Goal: Task Accomplishment & Management: Manage account settings

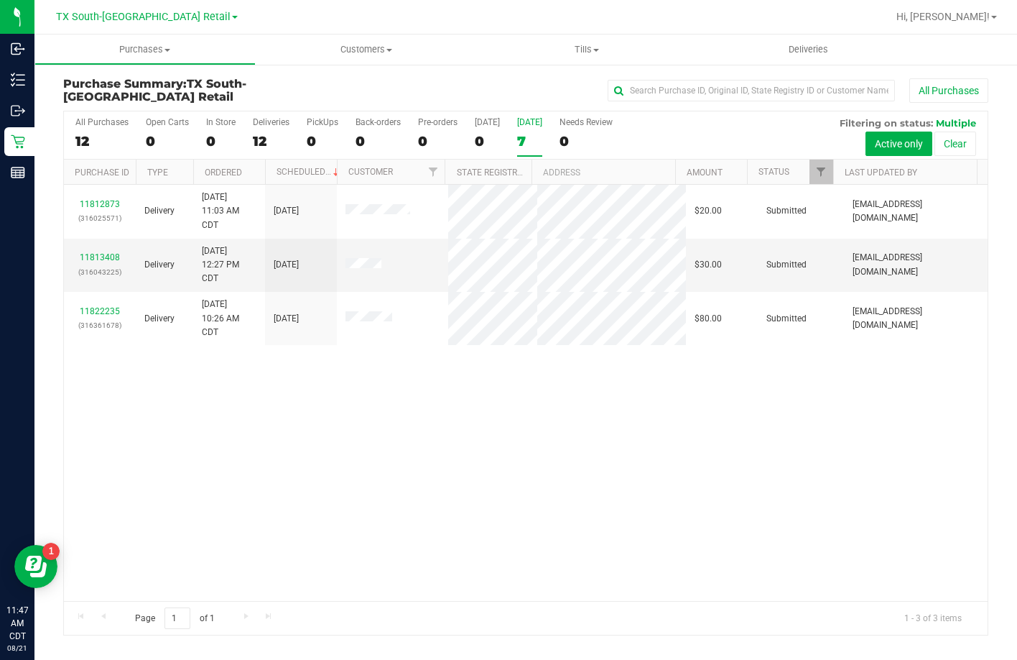
click at [526, 144] on div "7" at bounding box center [529, 141] width 25 height 17
click at [0, 0] on input "Tomorrow 7" at bounding box center [0, 0] width 0 height 0
click at [492, 142] on div "11" at bounding box center [487, 141] width 25 height 17
click at [0, 0] on input "Today 11" at bounding box center [0, 0] width 0 height 0
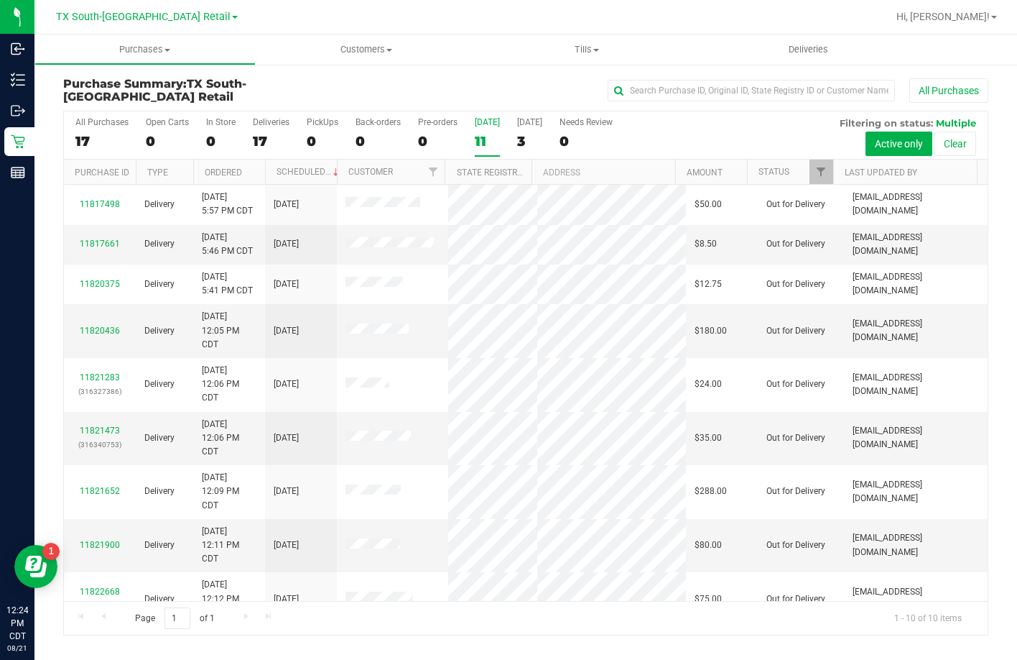
scroll to position [120, 0]
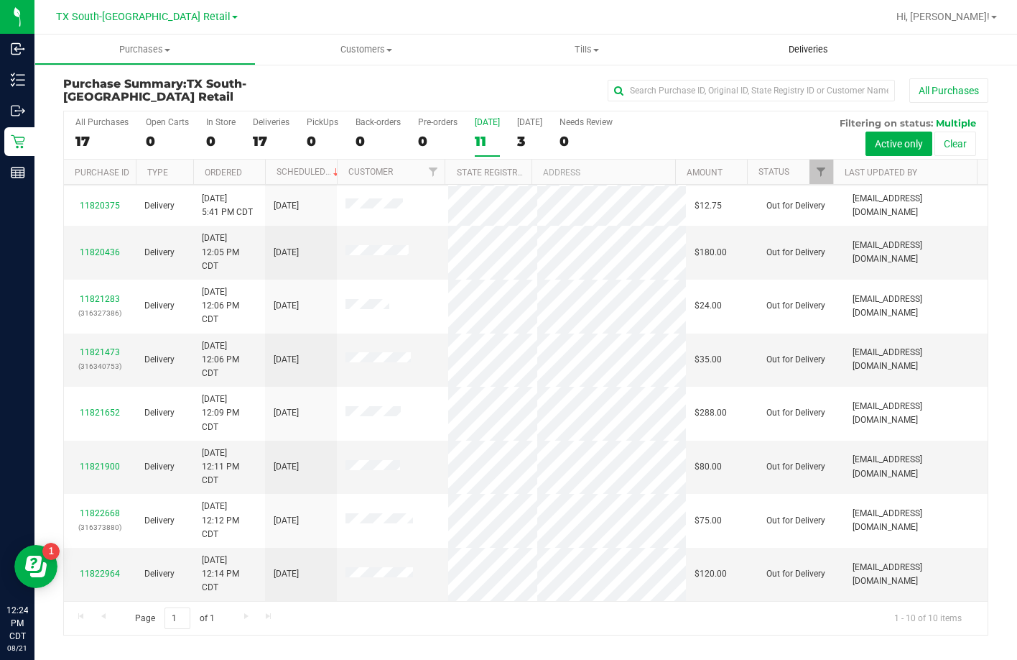
click at [788, 44] on span "Deliveries" at bounding box center [808, 49] width 78 height 13
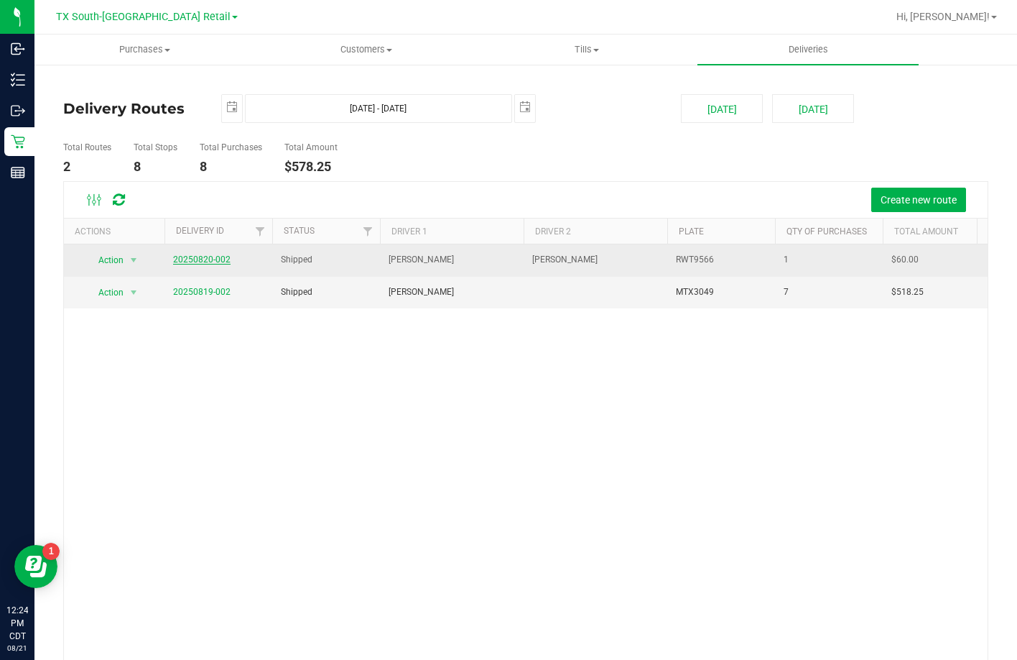
click at [190, 262] on link "20250820-002" at bounding box center [201, 259] width 57 height 10
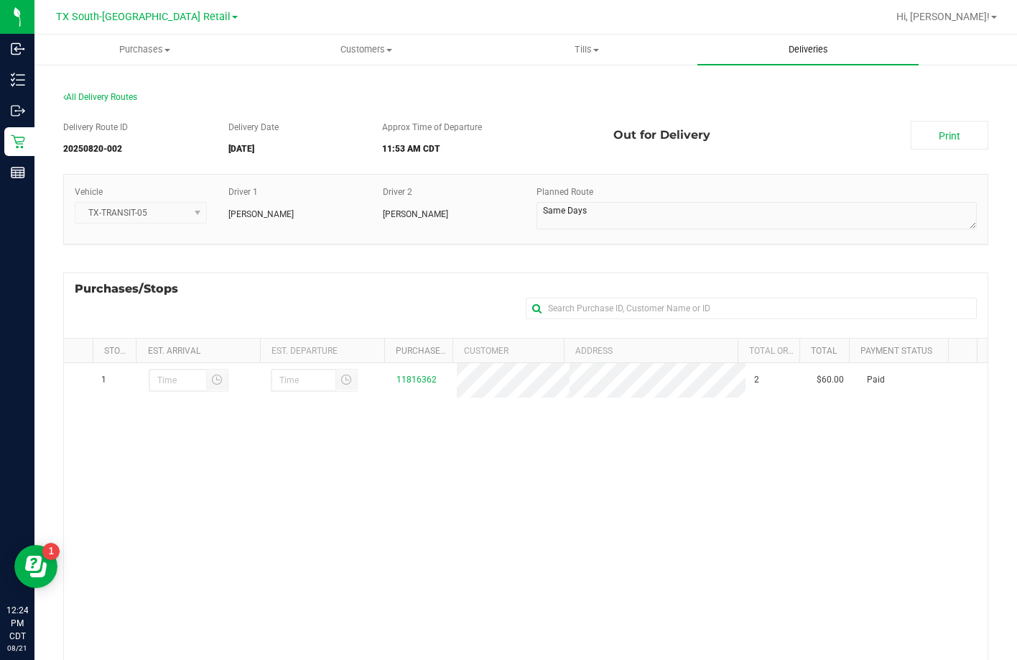
click at [779, 54] on span "Deliveries" at bounding box center [808, 49] width 78 height 13
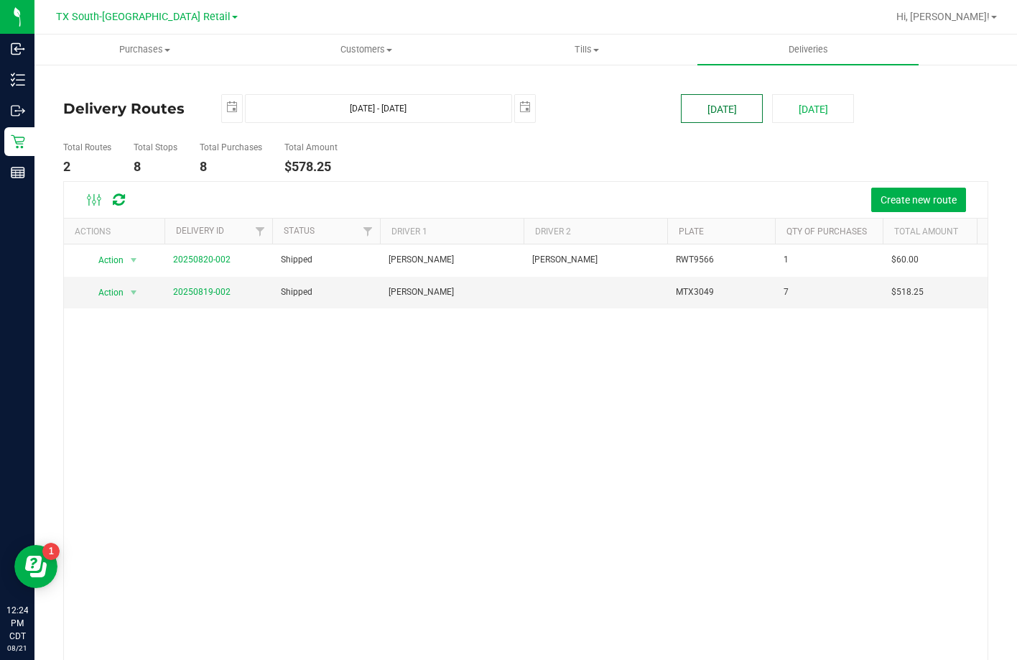
click at [700, 120] on button "[DATE]" at bounding box center [722, 108] width 82 height 29
type input "2025-08-21"
type input "Aug 21, 2025 - Aug 21, 2025"
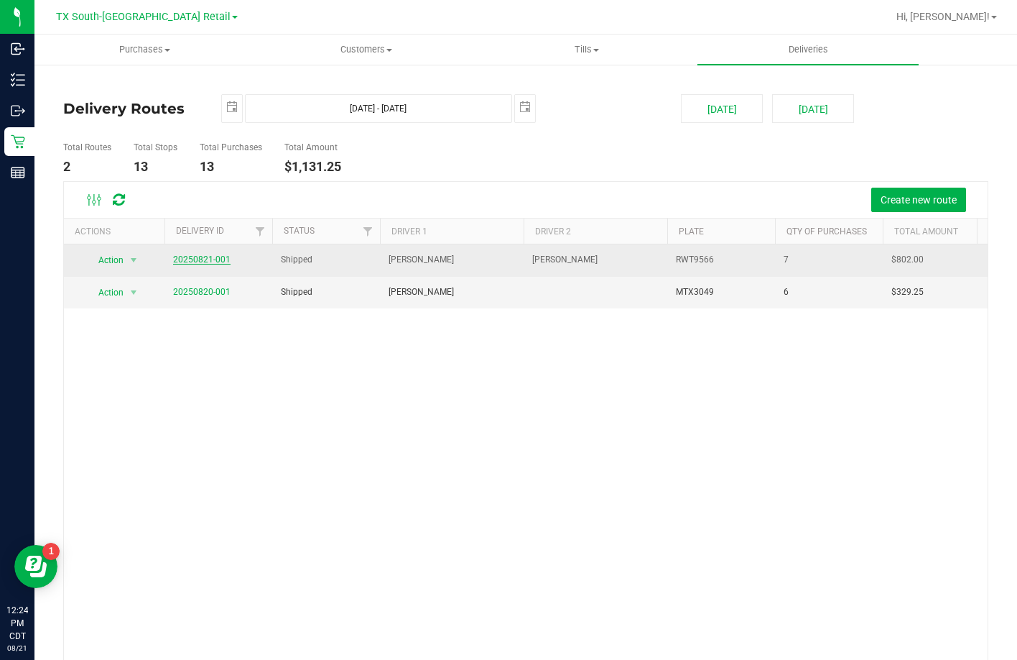
click at [211, 259] on link "20250821-001" at bounding box center [201, 259] width 57 height 10
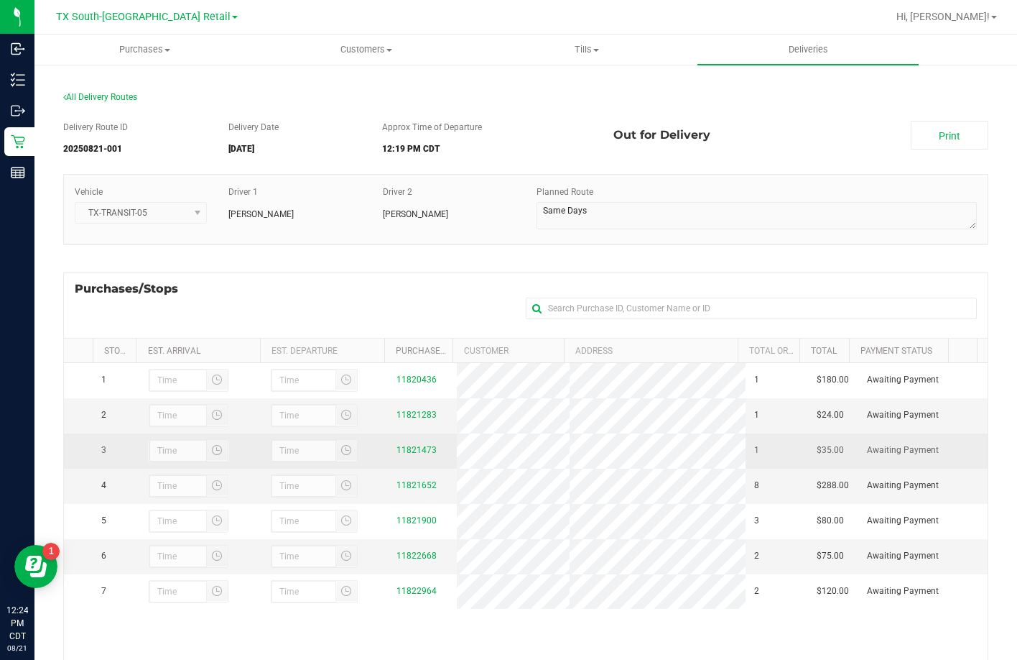
scroll to position [192, 0]
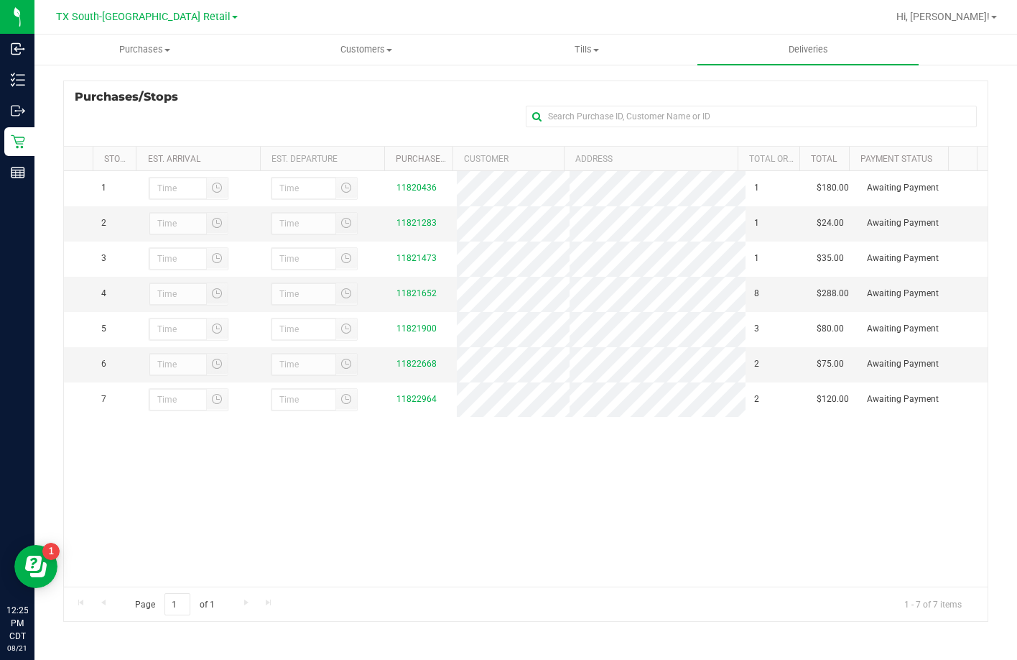
click at [261, 85] on div "Purchases/Stops + Add Purchase" at bounding box center [525, 112] width 925 height 65
click at [450, 119] on div "Purchases/Stops + Add Purchase" at bounding box center [525, 112] width 925 height 65
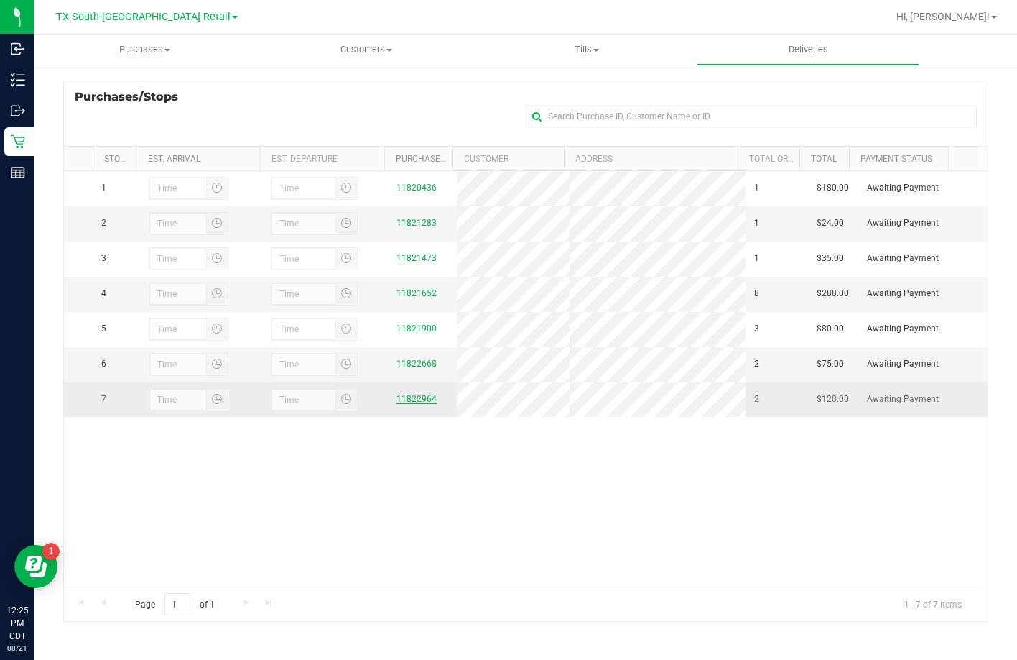
click at [416, 404] on link "11822964" at bounding box center [417, 399] width 40 height 10
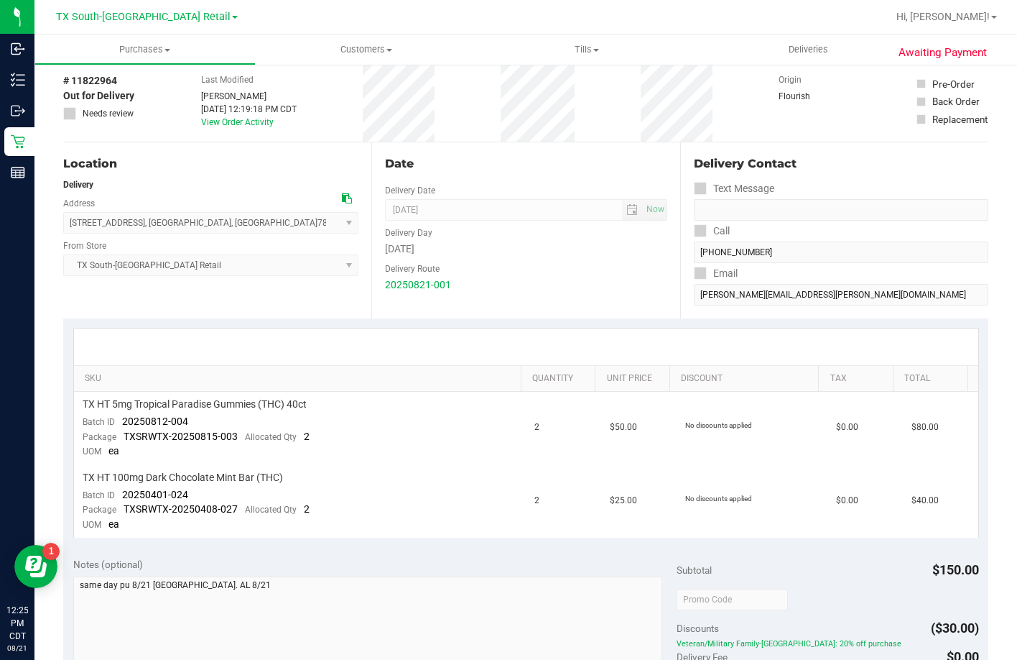
scroll to position [144, 0]
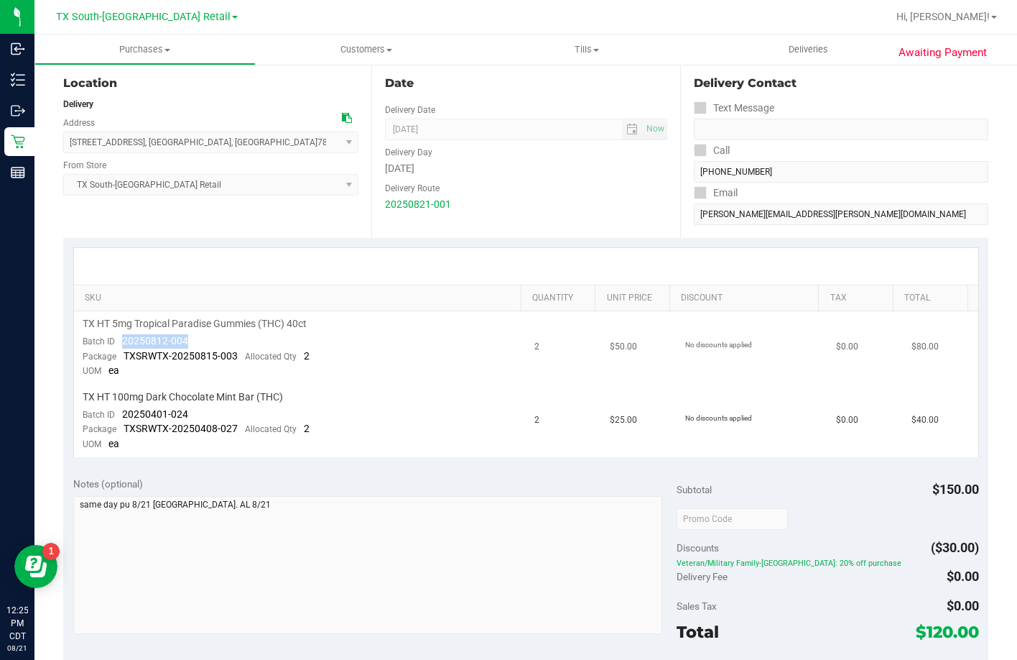
drag, startPoint x: 208, startPoint y: 338, endPoint x: 112, endPoint y: 336, distance: 96.3
click at [112, 336] on td "TX HT 5mg Tropical Paradise Gummies (THC) 40ct Batch ID 20250812-004 Package TX…" at bounding box center [300, 347] width 453 height 73
click at [251, 340] on td "TX HT 5mg Tropical Paradise Gummies (THC) 40ct Batch ID 20250812-004 Package TX…" at bounding box center [300, 347] width 453 height 73
drag, startPoint x: 200, startPoint y: 411, endPoint x: 103, endPoint y: 408, distance: 97.7
click at [91, 409] on td "TX HT 100mg Dark Chocolate Mint Bar (THC) Batch ID 20250401-024 Package TXSRWTX…" at bounding box center [300, 420] width 453 height 73
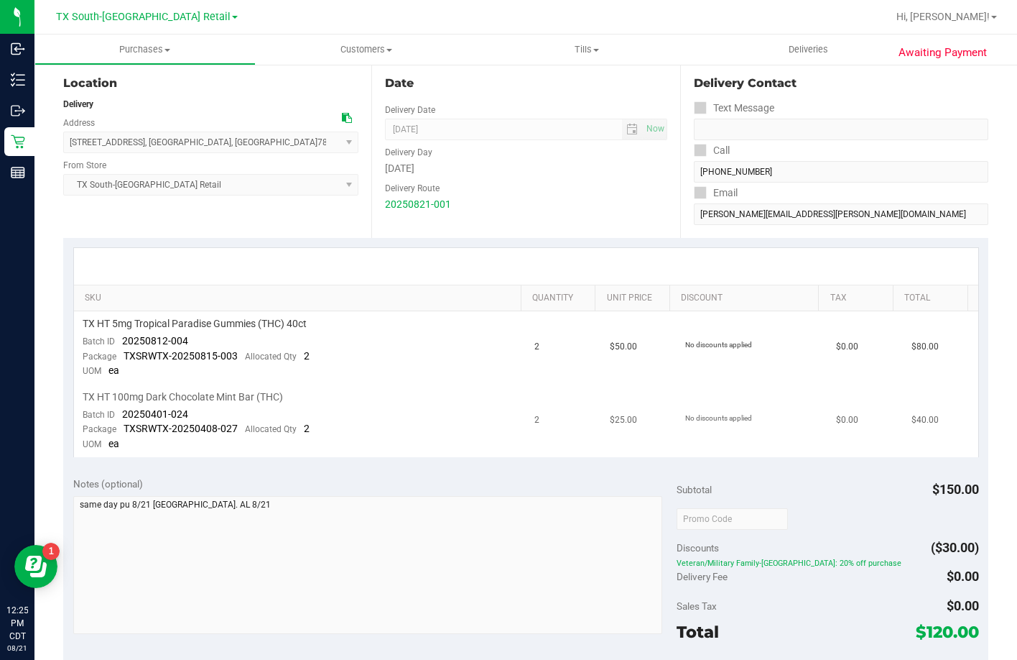
click at [206, 411] on td "TX HT 100mg Dark Chocolate Mint Bar (THC) Batch ID 20250401-024 Package TXSRWTX…" at bounding box center [300, 420] width 453 height 73
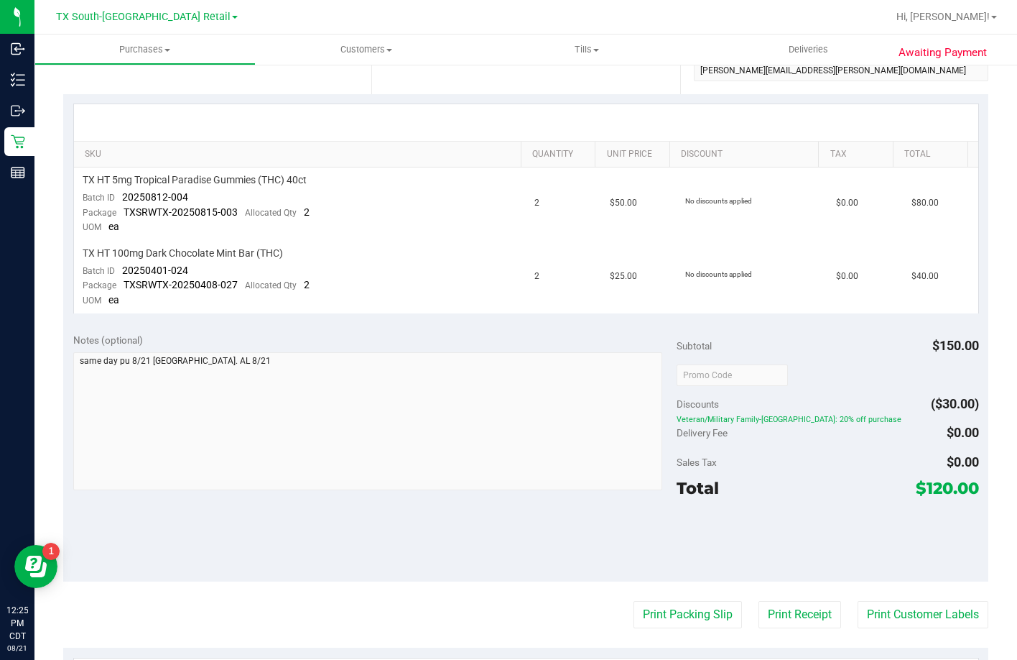
click at [767, 425] on div "Delivery Fee $0.00" at bounding box center [828, 433] width 302 height 26
drag, startPoint x: 767, startPoint y: 425, endPoint x: 819, endPoint y: 424, distance: 52.4
click at [819, 424] on div "Subtotal $150.00 Discounts ($30.00) Veteran/Military Family-TX: 20% off purchas…" at bounding box center [828, 452] width 302 height 239
click at [871, 404] on div "Discounts ($30.00)" at bounding box center [828, 404] width 302 height 26
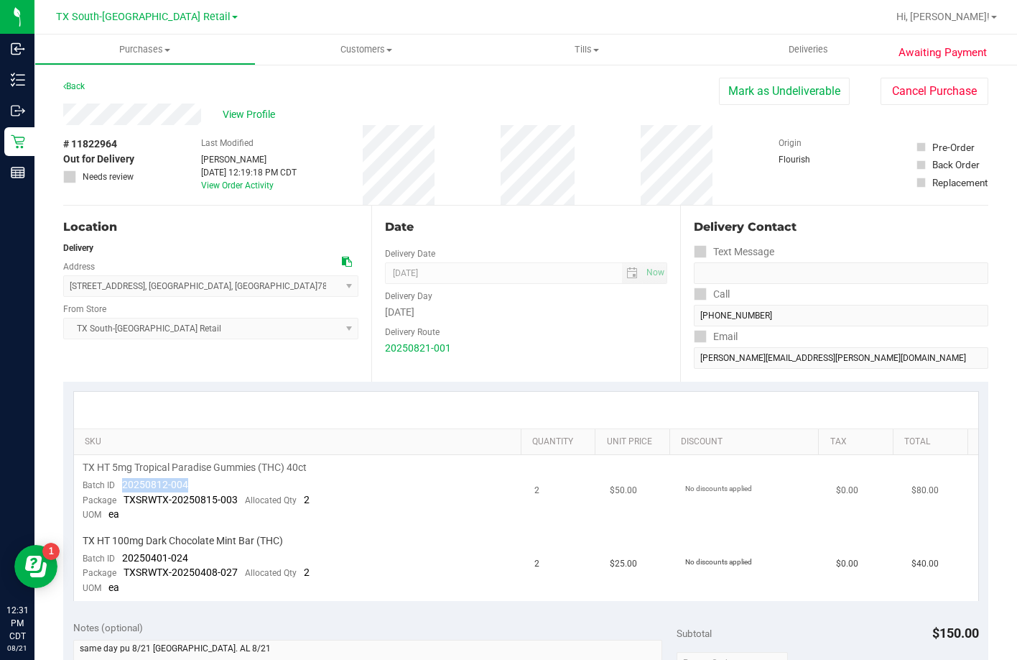
drag, startPoint x: 203, startPoint y: 487, endPoint x: 118, endPoint y: 487, distance: 84.8
click at [118, 487] on td "TX HT 5mg Tropical Paradise Gummies (THC) 40ct Batch ID 20250812-004 Package TX…" at bounding box center [300, 491] width 453 height 73
drag, startPoint x: 135, startPoint y: 478, endPoint x: 117, endPoint y: 487, distance: 20.2
click at [117, 487] on div "Batch ID 20250812-004" at bounding box center [136, 485] width 106 height 14
drag, startPoint x: 206, startPoint y: 553, endPoint x: 133, endPoint y: 558, distance: 73.5
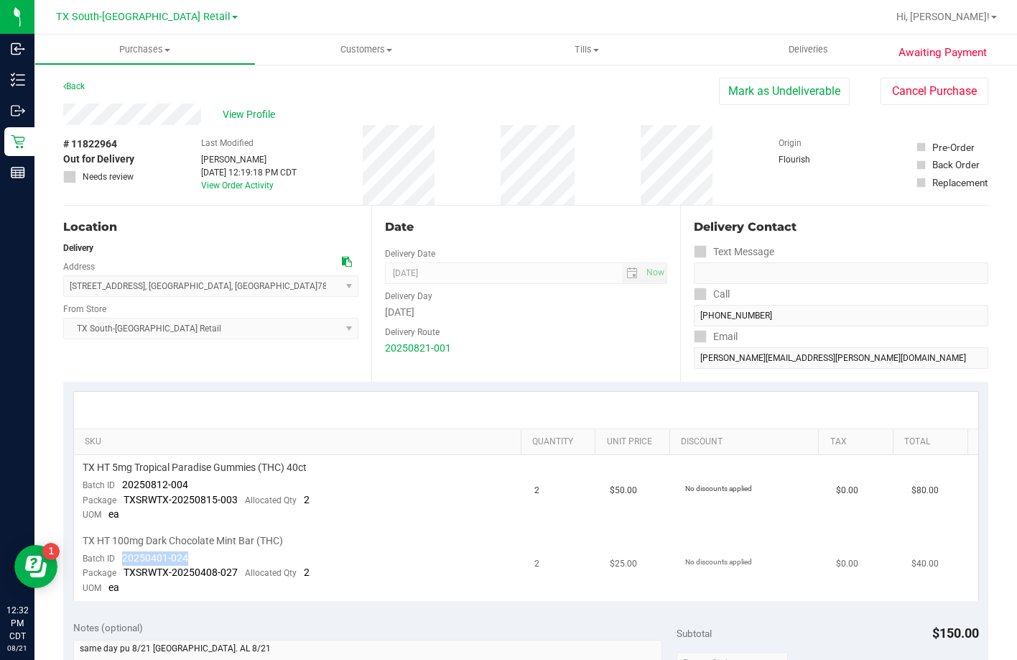
click at [120, 557] on td "TX HT 100mg Dark Chocolate Mint Bar (THC) Batch ID 20250401-024 Package TXSRWTX…" at bounding box center [300, 564] width 453 height 73
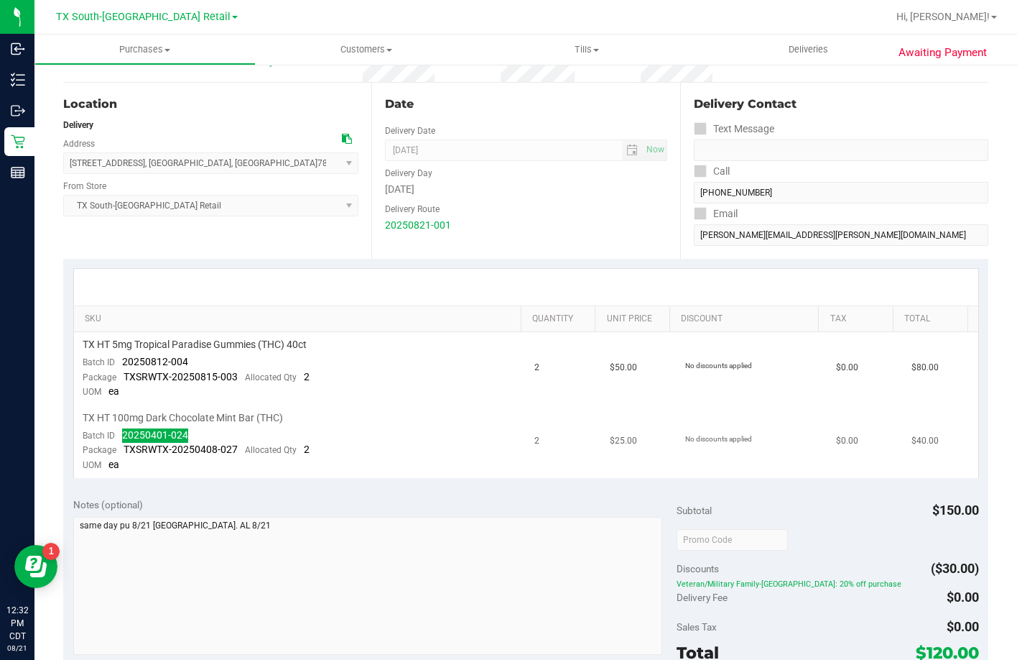
scroll to position [359, 0]
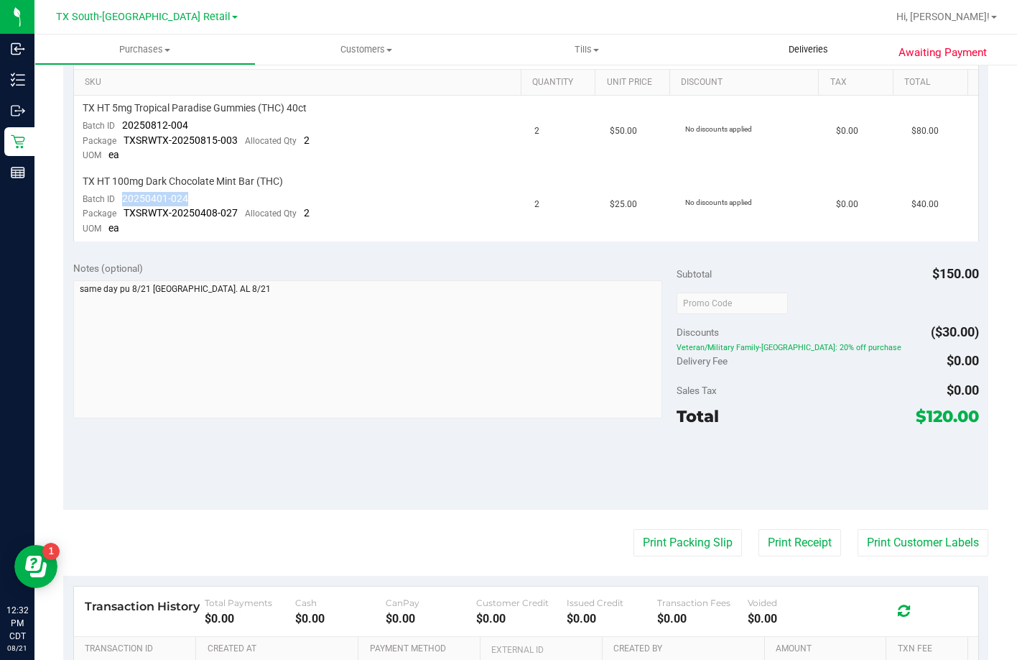
click at [813, 50] on span "Deliveries" at bounding box center [808, 49] width 78 height 13
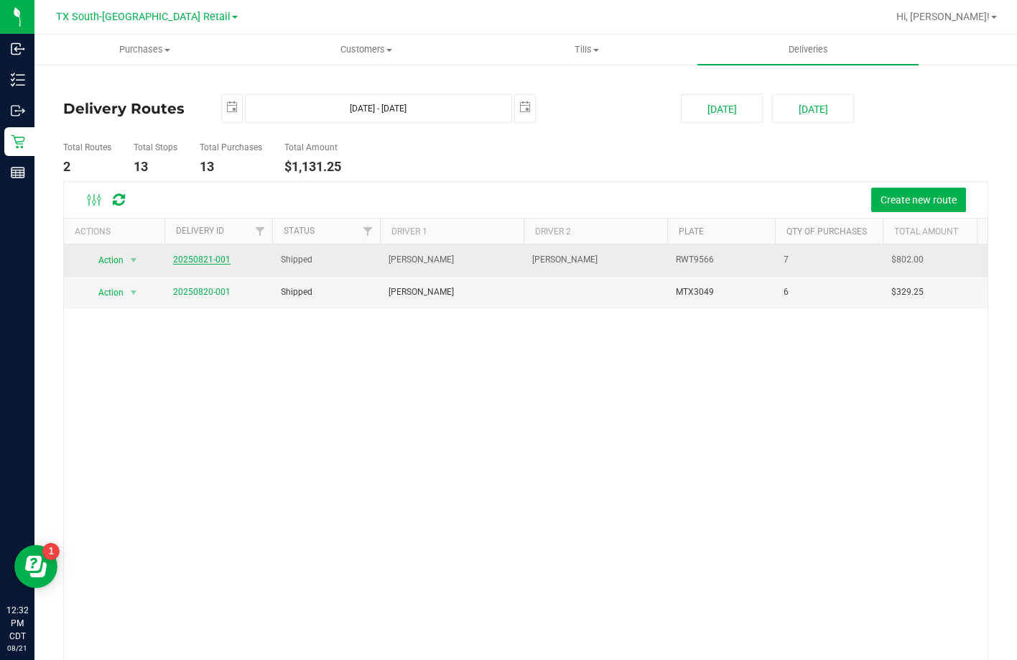
click at [220, 262] on link "20250821-001" at bounding box center [201, 259] width 57 height 10
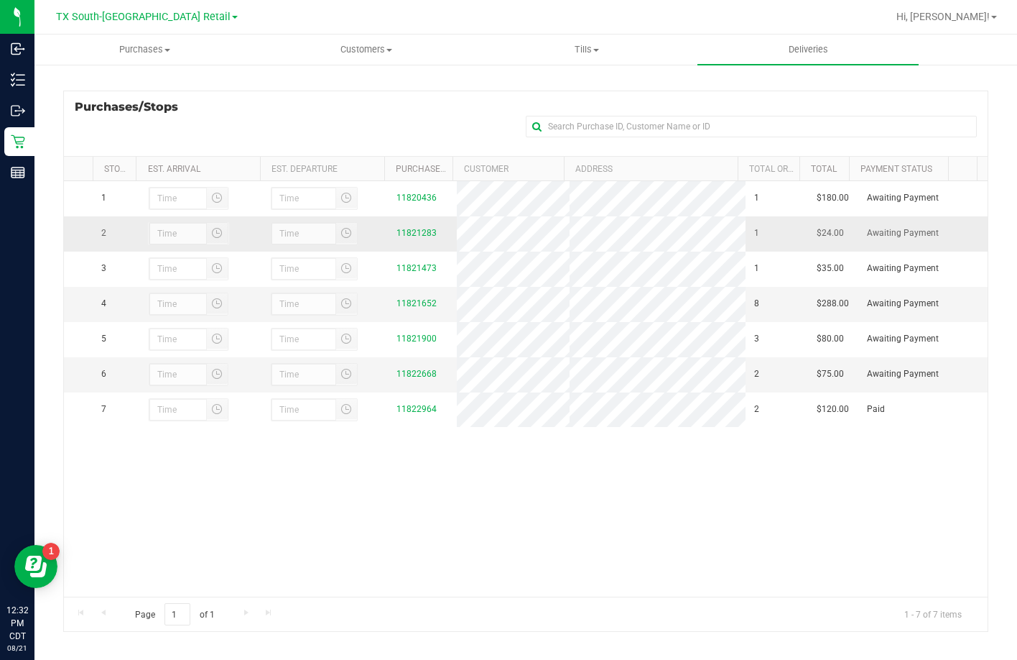
scroll to position [192, 0]
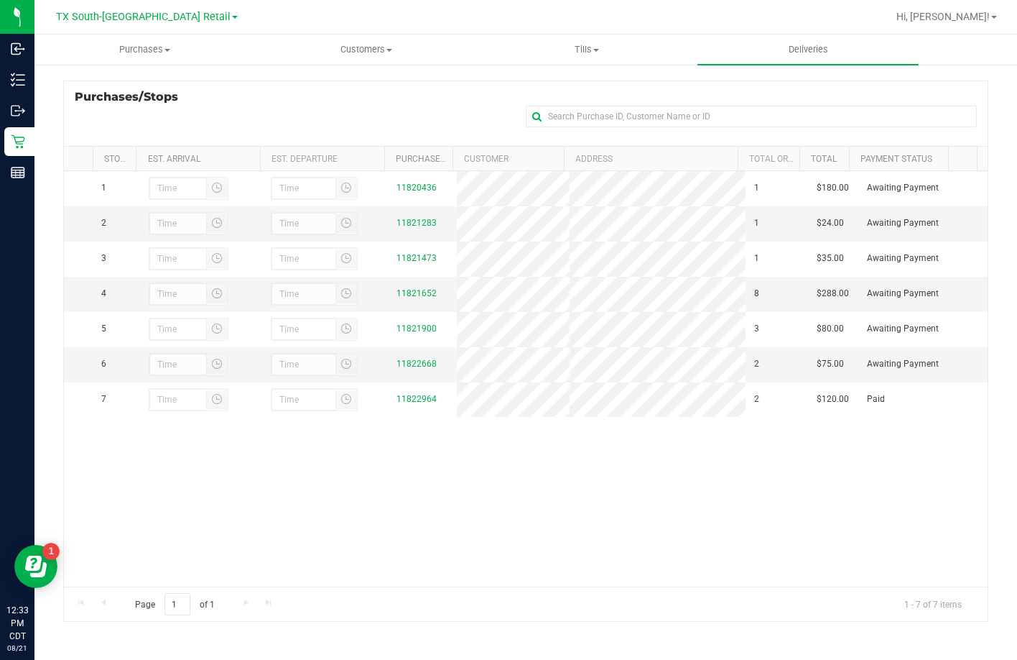
click at [297, 111] on div "Purchases/Stops + Add Purchase" at bounding box center [525, 112] width 925 height 65
click at [407, 369] on link "11822668" at bounding box center [417, 363] width 40 height 10
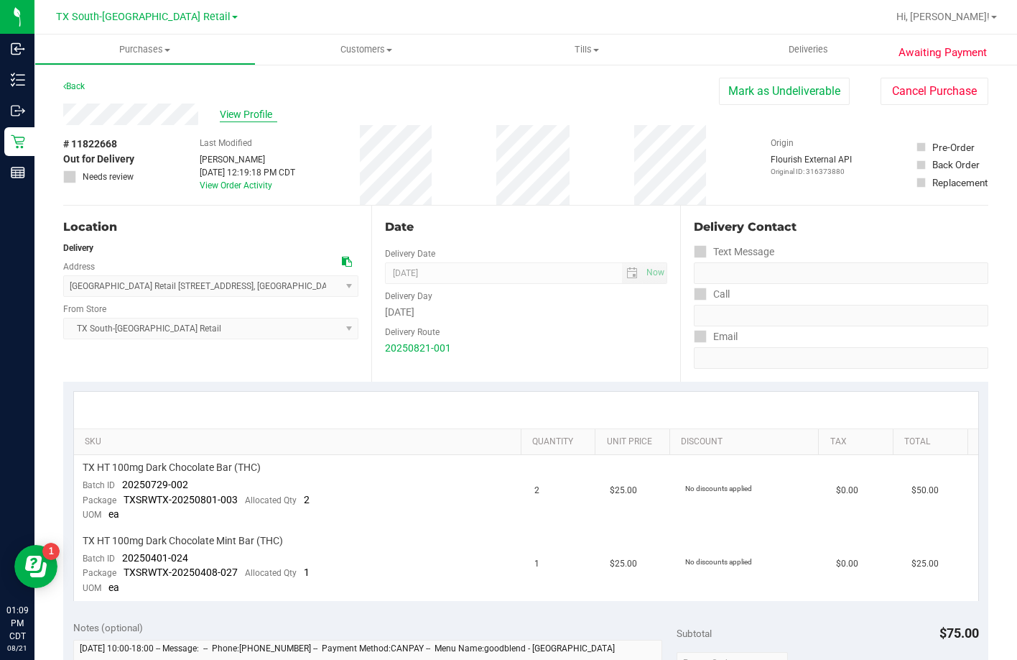
click at [252, 118] on span "View Profile" at bounding box center [248, 114] width 57 height 15
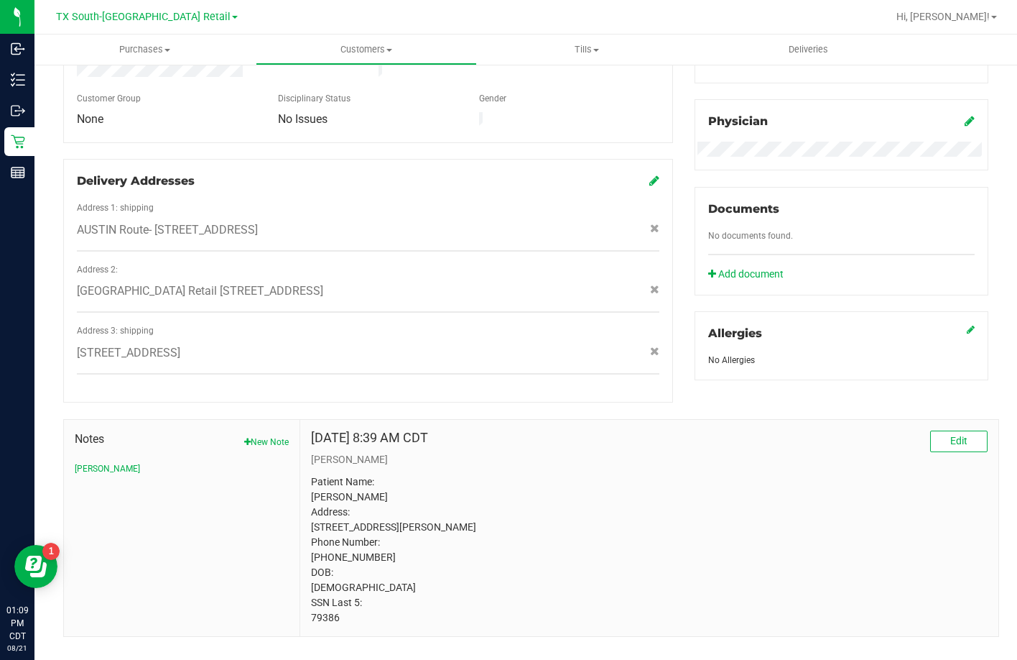
scroll to position [427, 0]
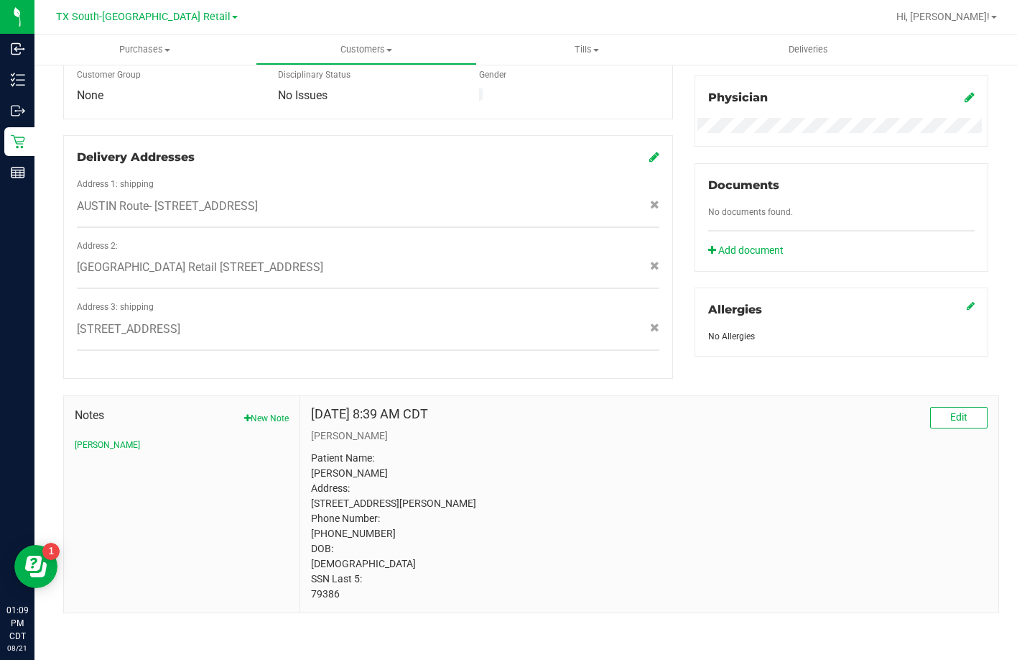
click at [821, 69] on div "Registry Info State Registry ID State State Registry Expiration (MM/DD/YYYY) TX…" at bounding box center [841, 94] width 315 height 524
click at [816, 62] on uib-tab-heading "Deliveries" at bounding box center [808, 49] width 221 height 30
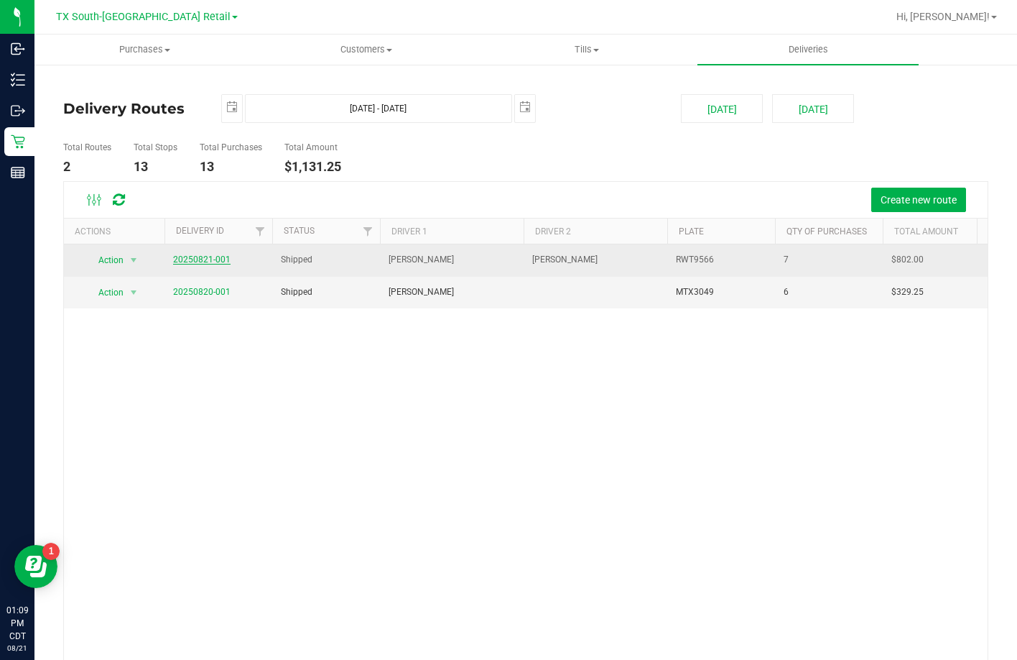
click at [207, 257] on link "20250821-001" at bounding box center [201, 259] width 57 height 10
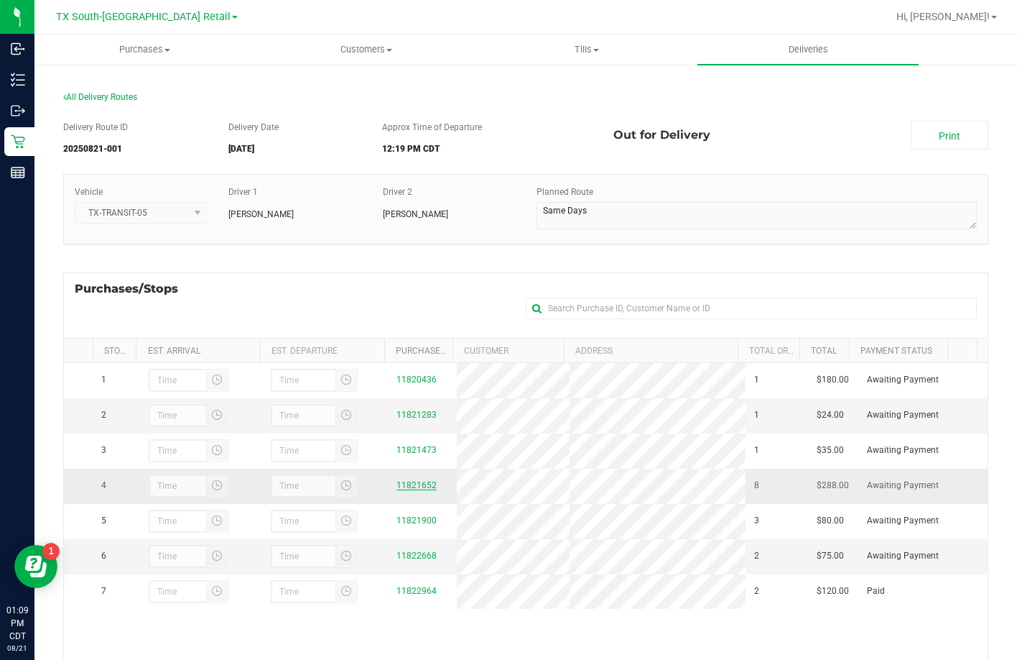
click at [406, 490] on link "11821652" at bounding box center [417, 485] width 40 height 10
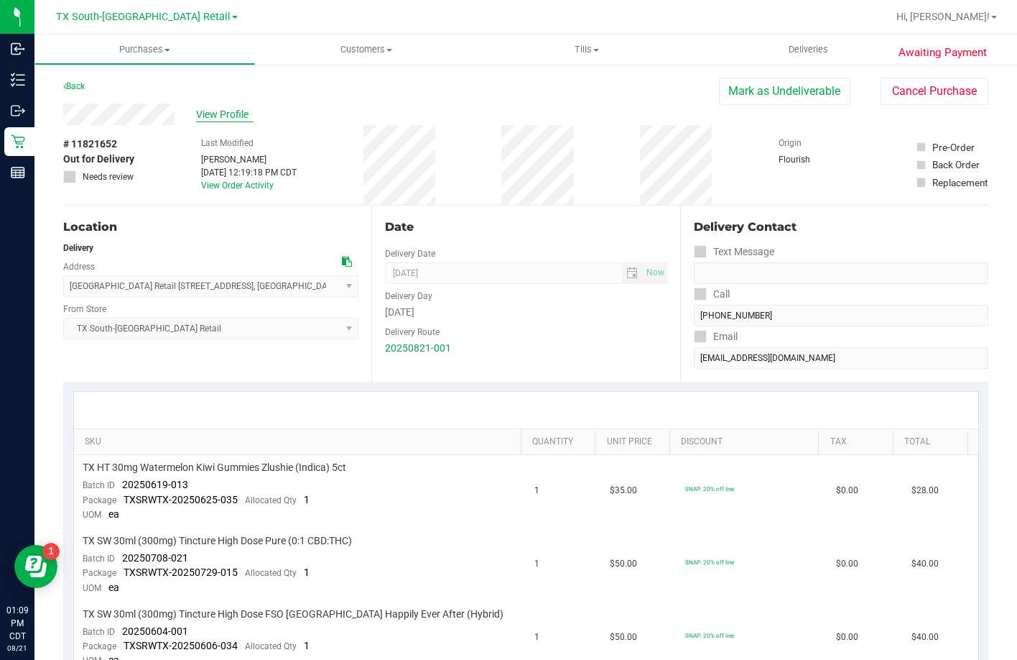
click at [206, 118] on span "View Profile" at bounding box center [224, 114] width 57 height 15
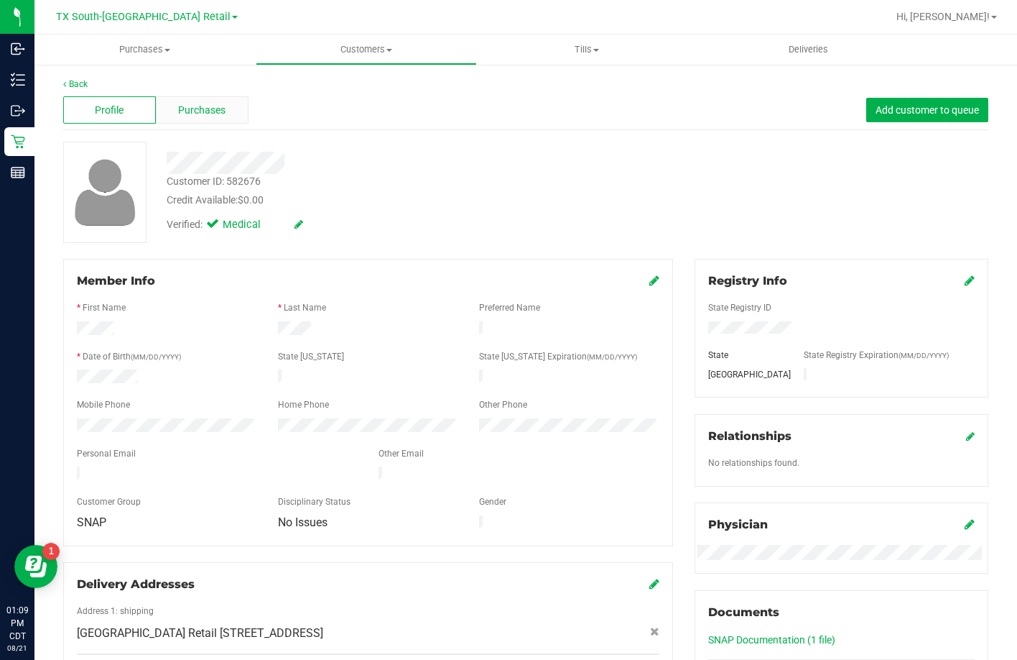
click at [195, 123] on div "Purchases" at bounding box center [202, 109] width 93 height 27
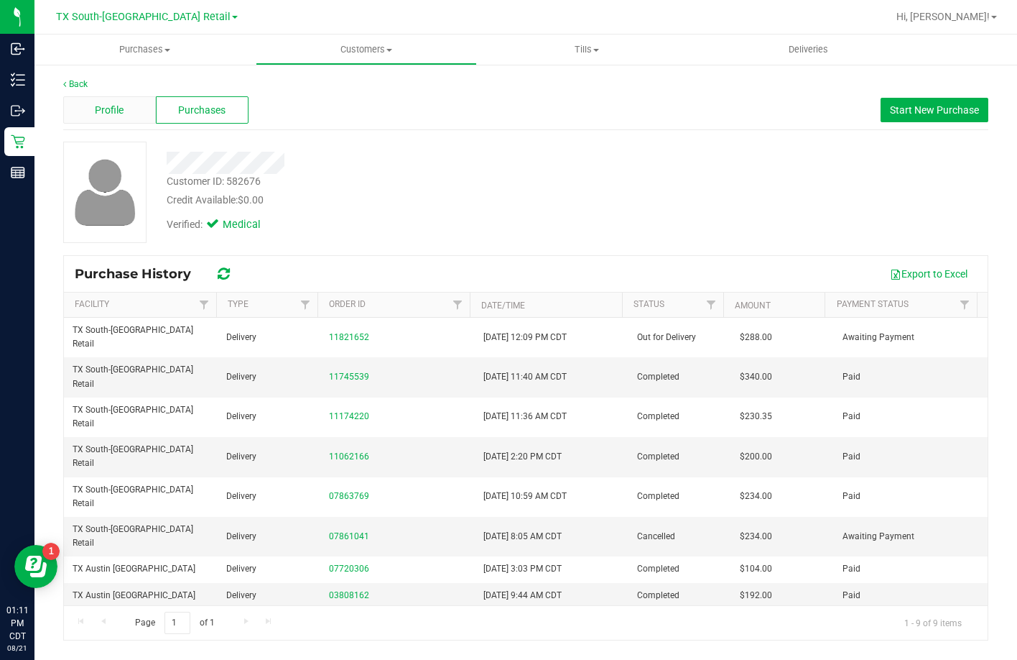
click at [88, 115] on div "Profile" at bounding box center [109, 109] width 93 height 27
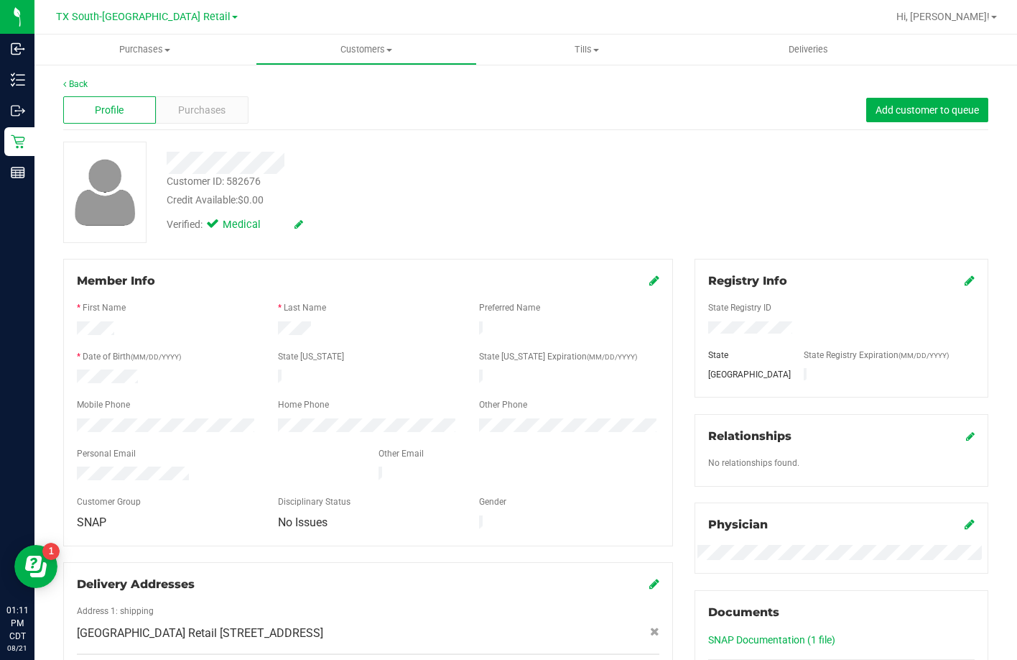
click at [79, 468] on div at bounding box center [217, 474] width 302 height 17
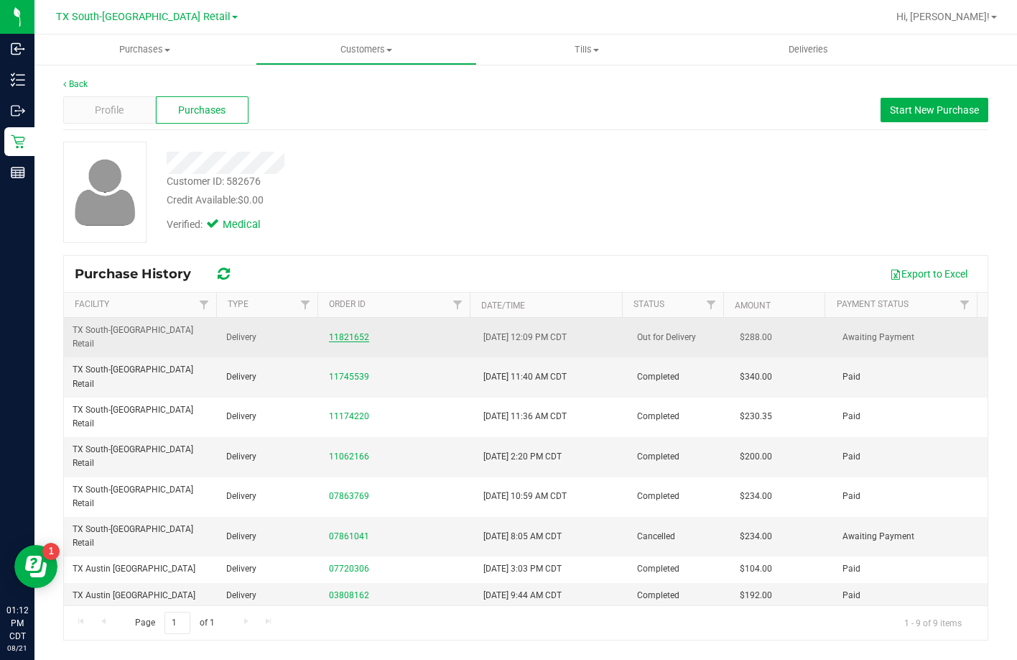
click at [358, 332] on link "11821652" at bounding box center [349, 337] width 40 height 10
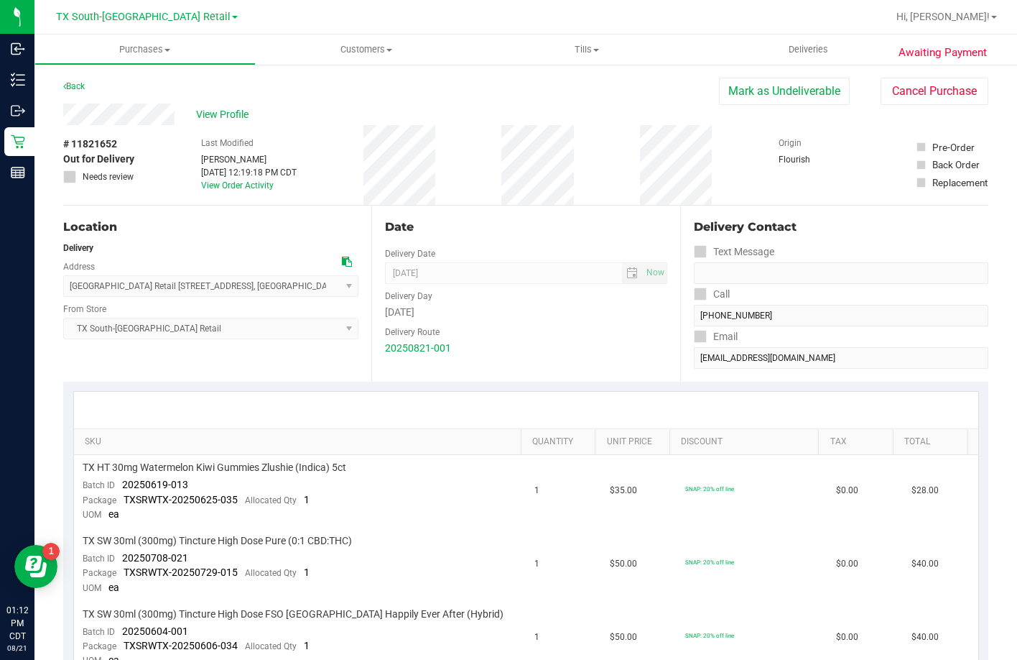
click at [754, 87] on button "Mark as Undeliverable" at bounding box center [784, 91] width 131 height 27
click at [797, 94] on button "Mark as Packed" at bounding box center [796, 91] width 108 height 27
click at [798, 88] on button "Send Back to Created" at bounding box center [786, 91] width 127 height 27
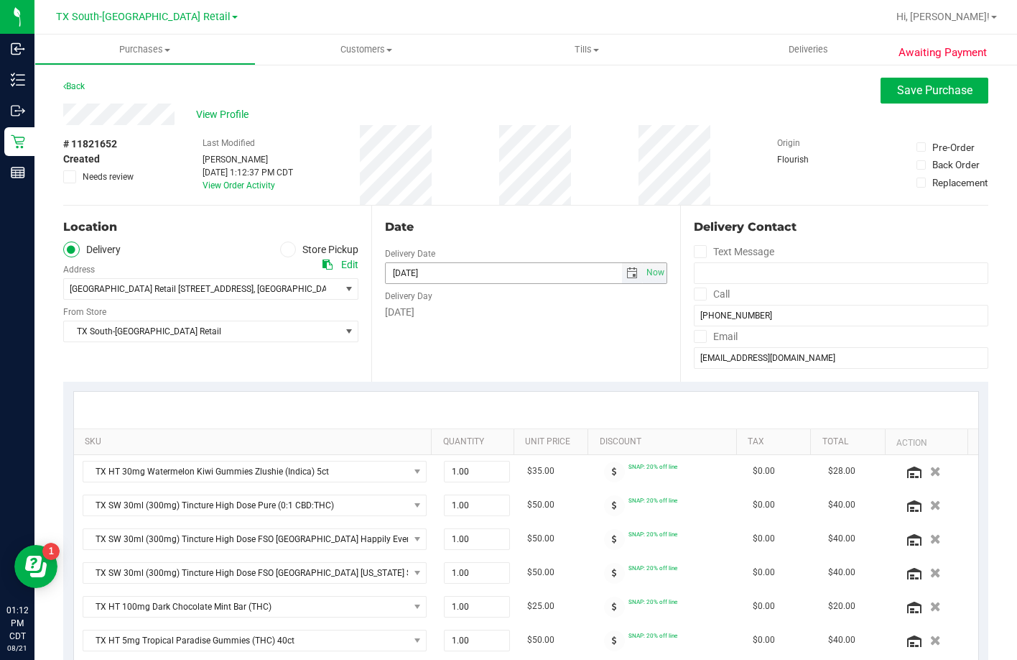
click at [626, 272] on span "select" at bounding box center [631, 272] width 11 height 11
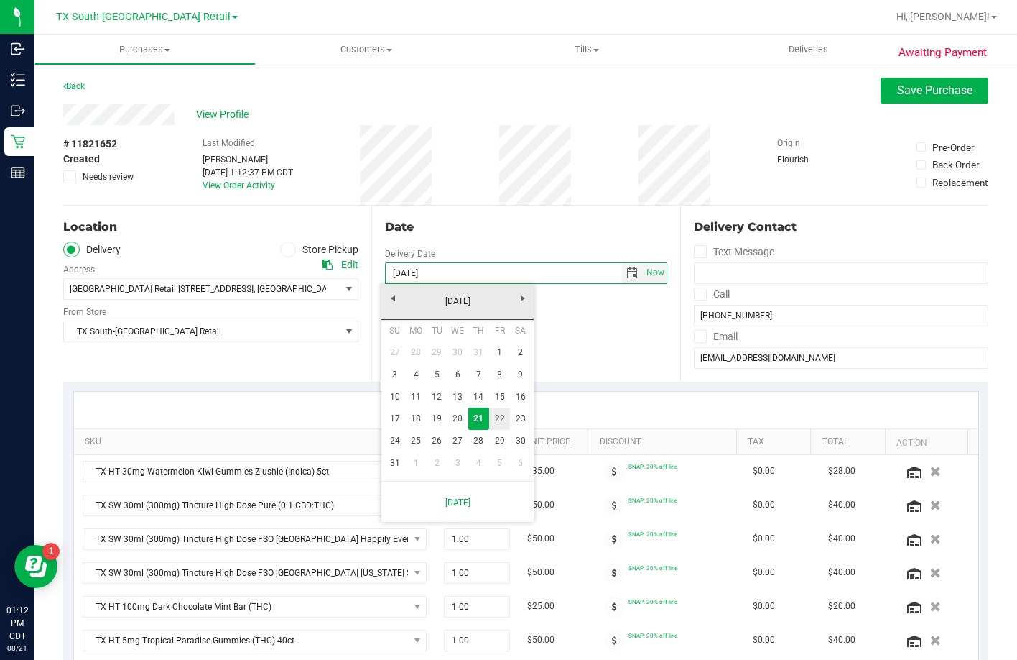
click at [499, 422] on link "22" at bounding box center [499, 418] width 21 height 22
type input "08/22/2025"
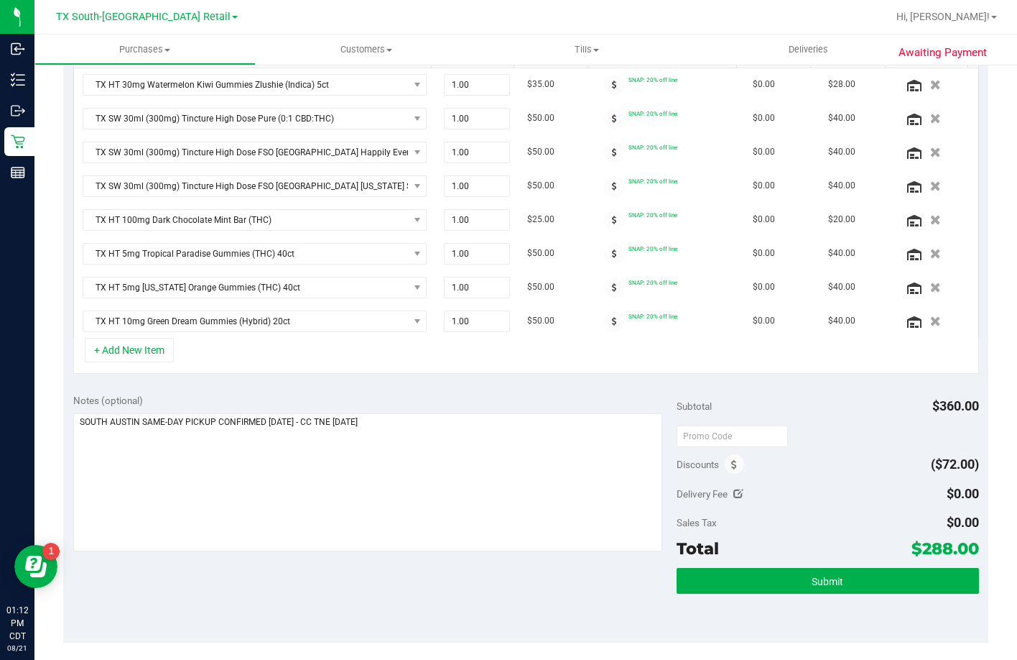
scroll to position [503, 0]
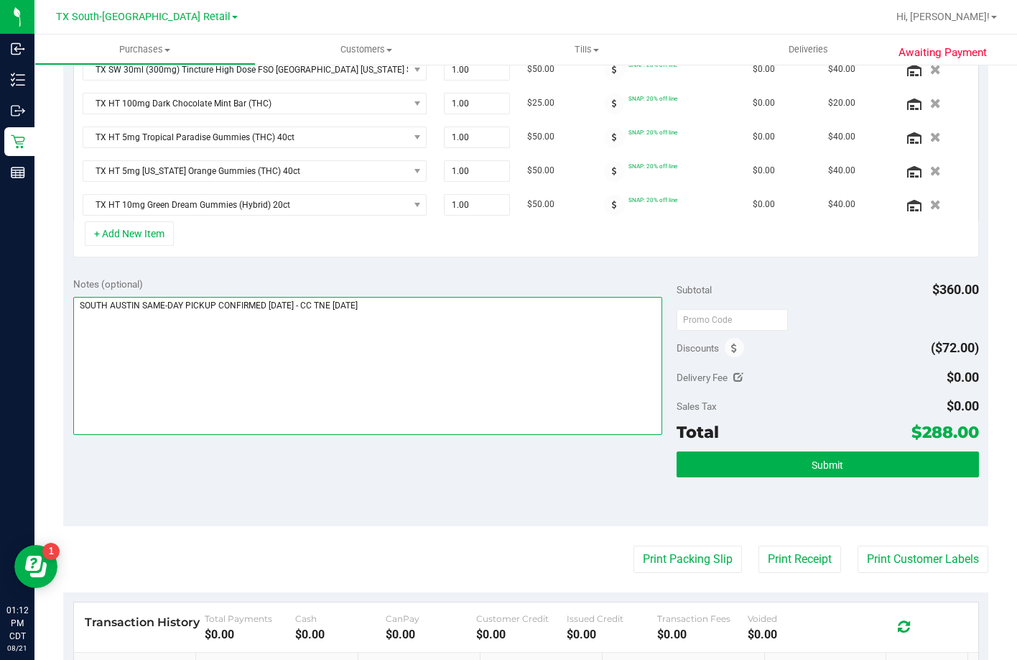
click at [481, 406] on textarea at bounding box center [368, 366] width 590 height 138
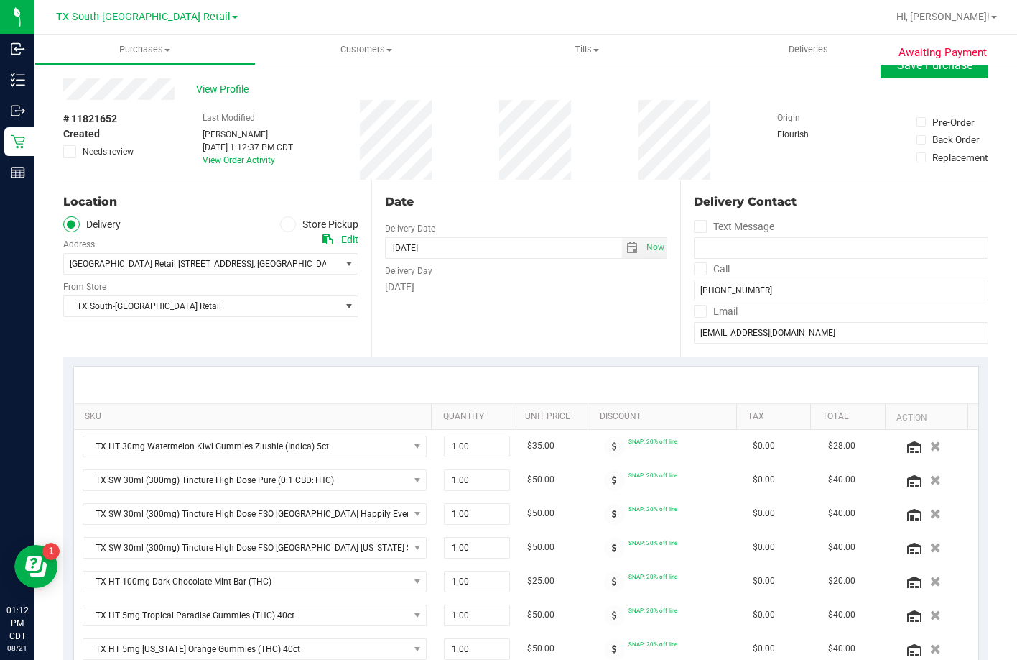
scroll to position [0, 0]
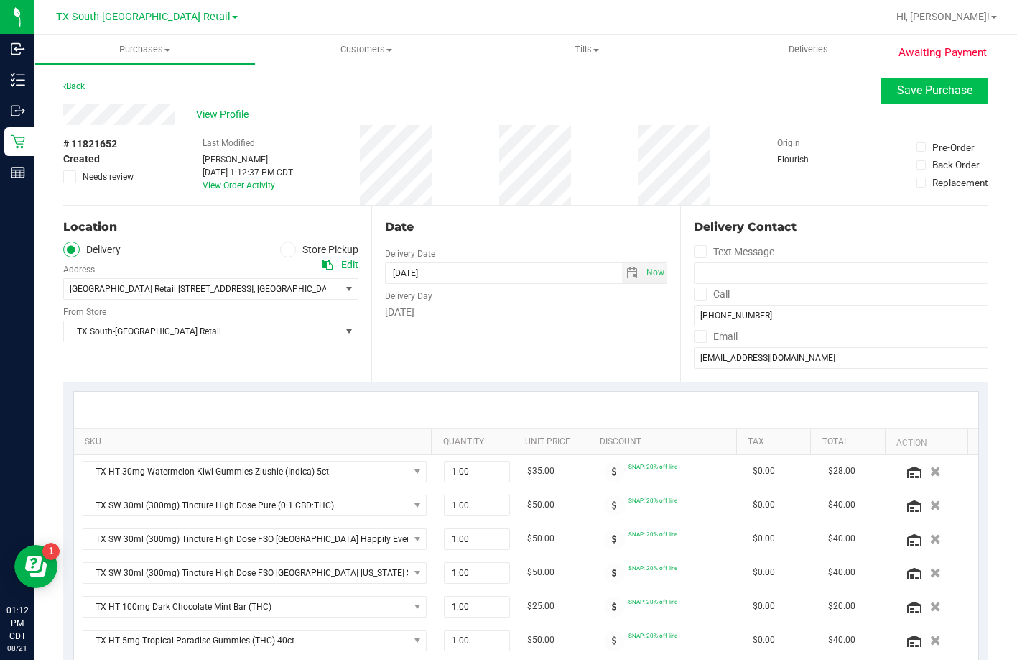
type textarea "SOUTH AUSTIN SAME-DAY PICKUP CONFIRMED 8/21/25 - CC TNE 08/21/2025 RS SouthATXP…"
click at [911, 88] on span "Save Purchase" at bounding box center [934, 90] width 75 height 14
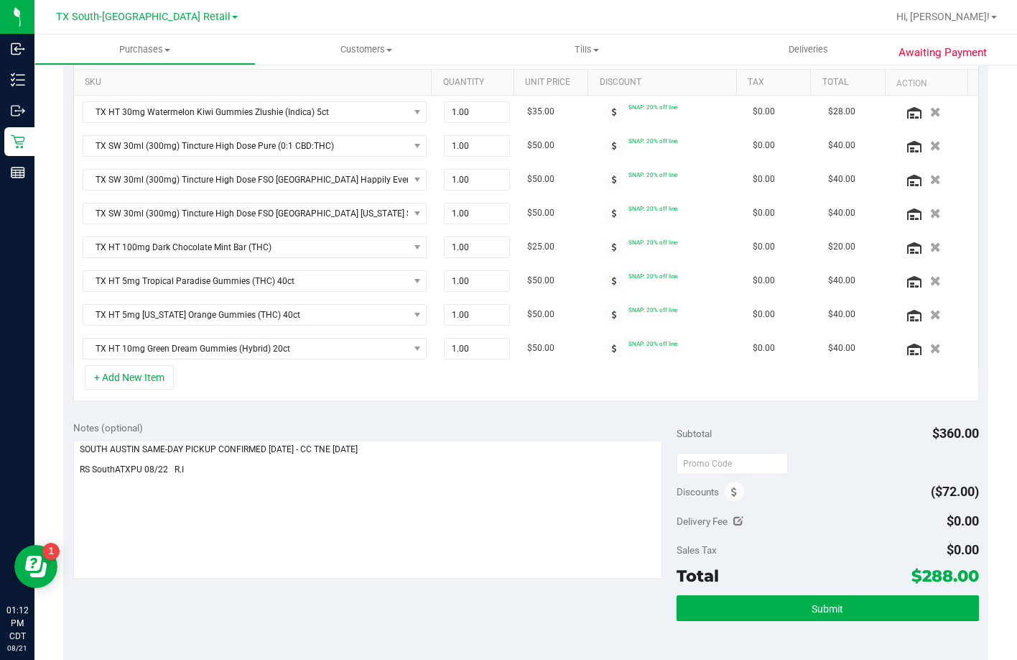
scroll to position [575, 0]
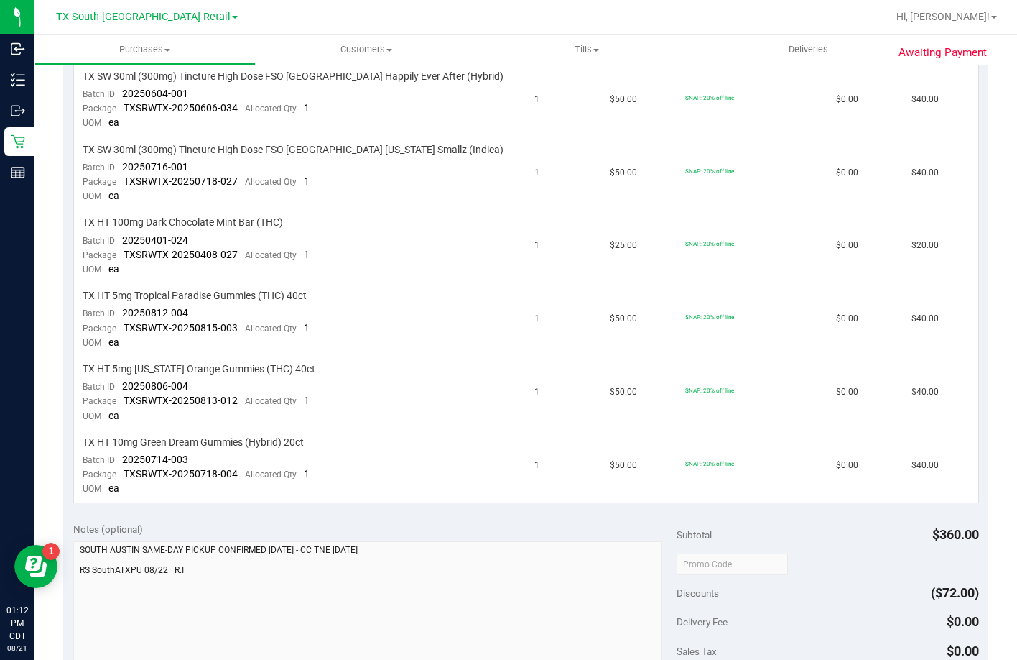
scroll to position [647, 0]
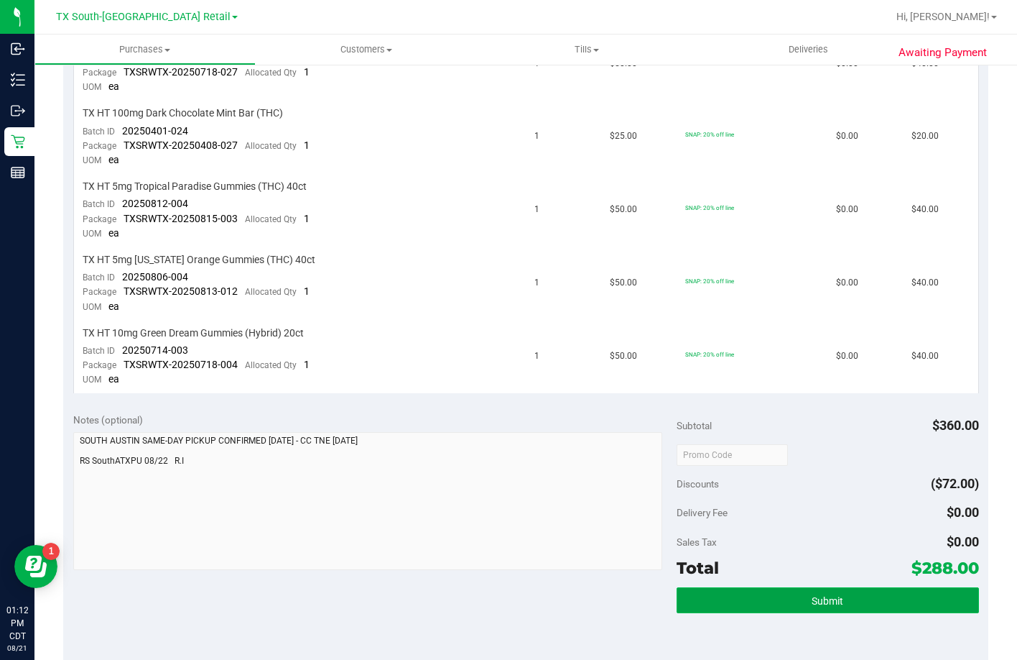
click at [777, 609] on button "Submit" at bounding box center [828, 600] width 302 height 26
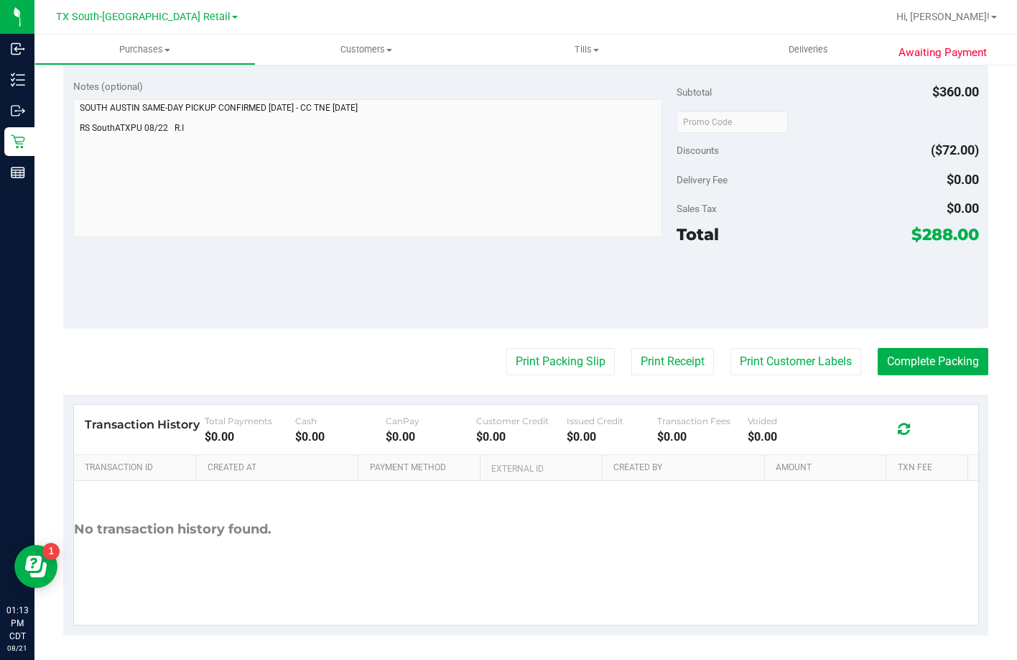
scroll to position [1149, 0]
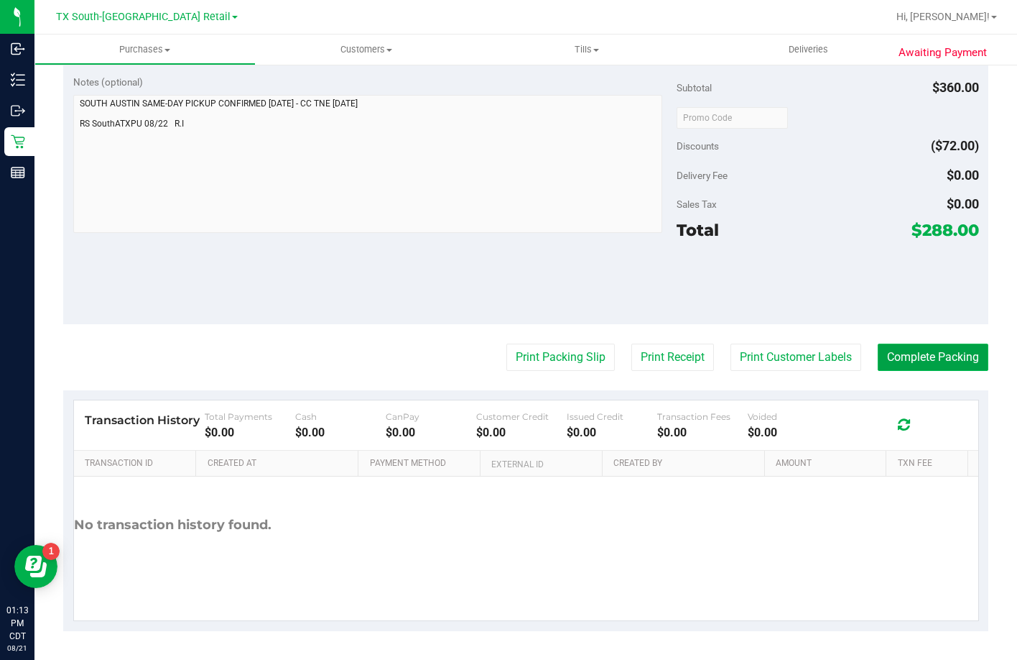
click at [952, 371] on button "Complete Packing" at bounding box center [933, 356] width 111 height 27
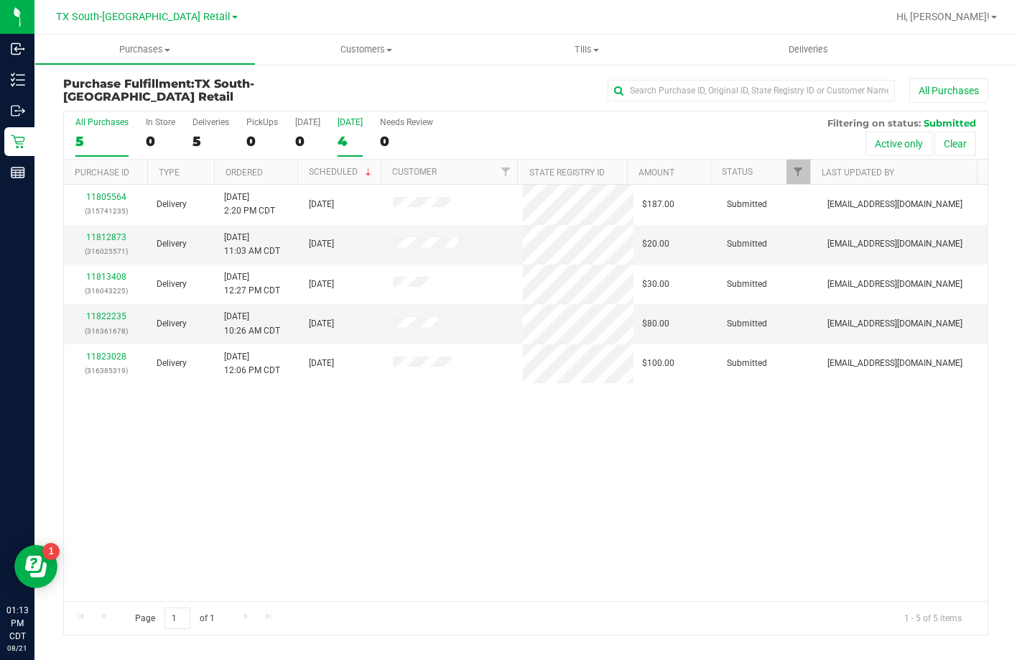
click at [343, 126] on div "[DATE]" at bounding box center [350, 122] width 25 height 10
click at [0, 0] on input "Tomorrow 4" at bounding box center [0, 0] width 0 height 0
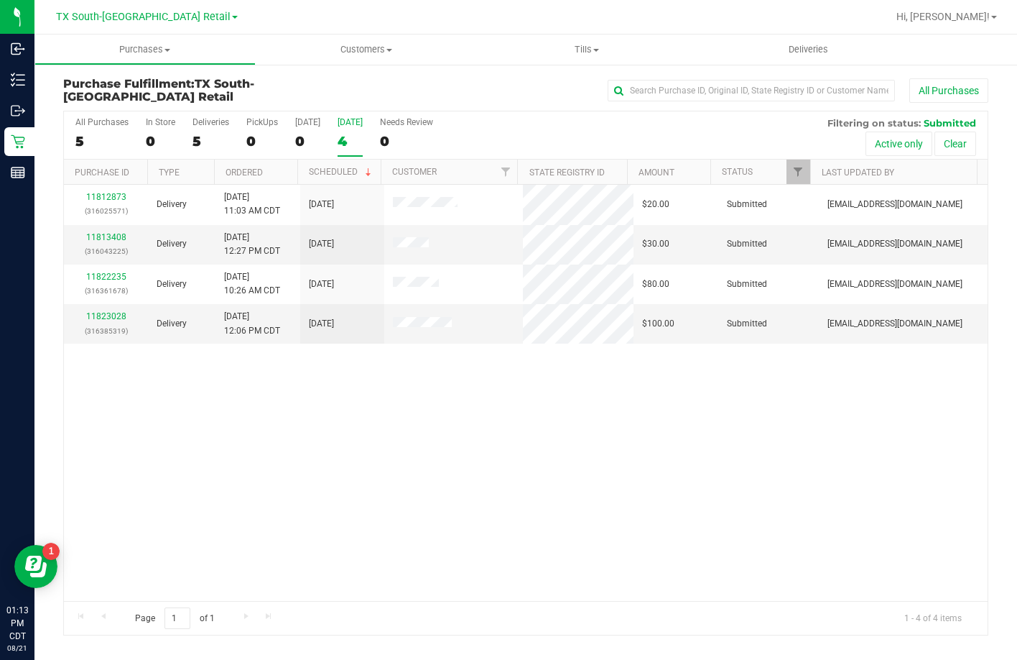
click at [338, 144] on div "4" at bounding box center [350, 141] width 25 height 17
click at [0, 0] on input "Tomorrow 4" at bounding box center [0, 0] width 0 height 0
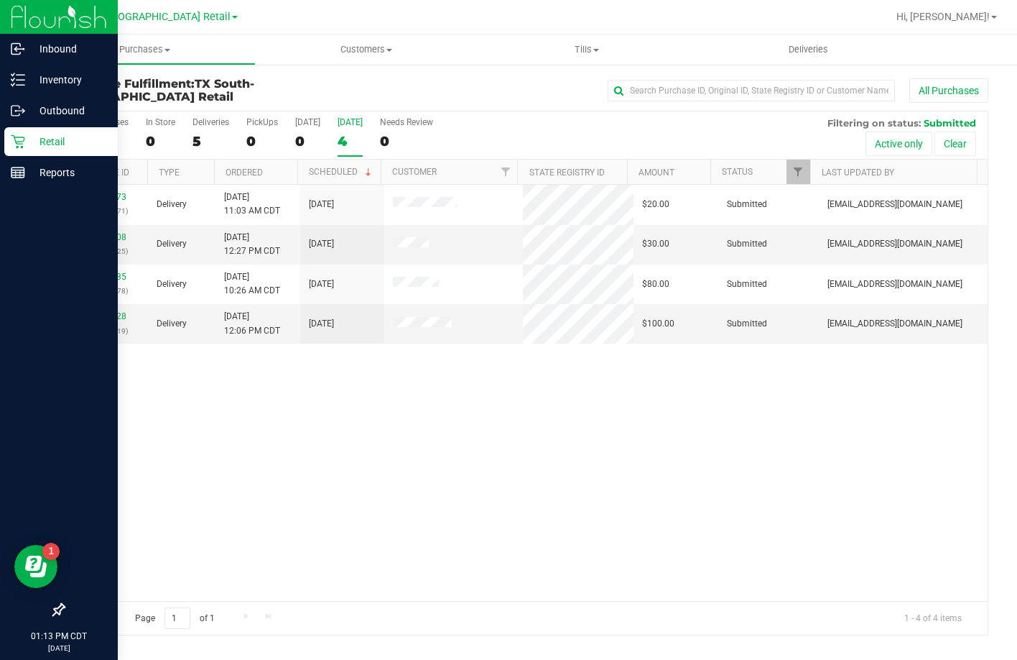
click at [5, 140] on div "Retail" at bounding box center [61, 141] width 114 height 29
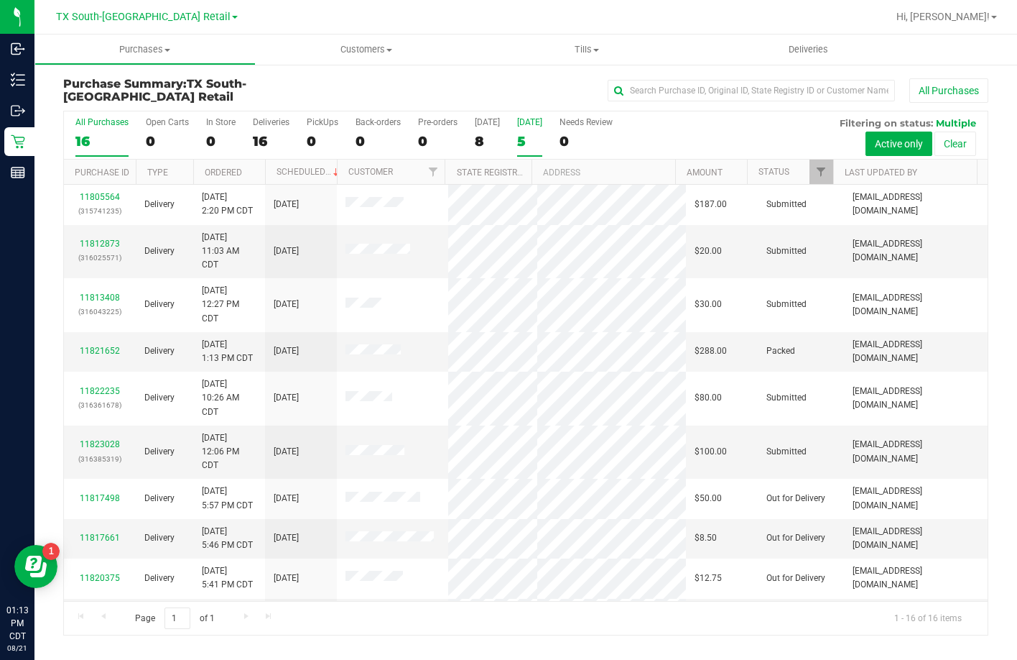
click at [526, 136] on div "5" at bounding box center [529, 141] width 25 height 17
click at [0, 0] on input "Tomorrow 5" at bounding box center [0, 0] width 0 height 0
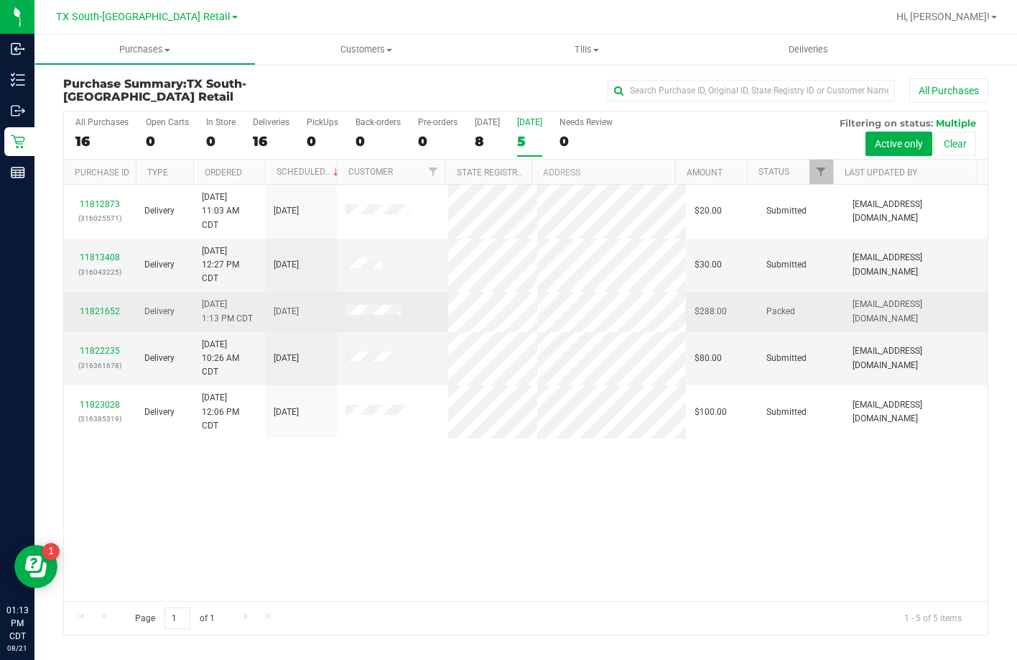
click at [106, 307] on td "11821652" at bounding box center [100, 312] width 72 height 40
click at [110, 314] on link "11821652" at bounding box center [100, 311] width 40 height 10
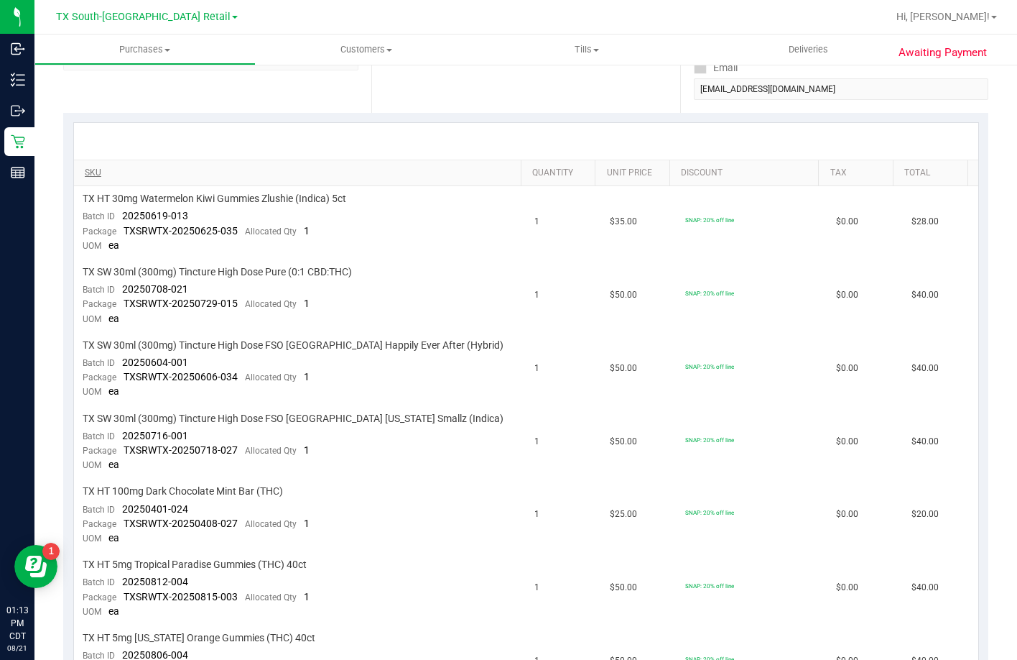
scroll to position [503, 0]
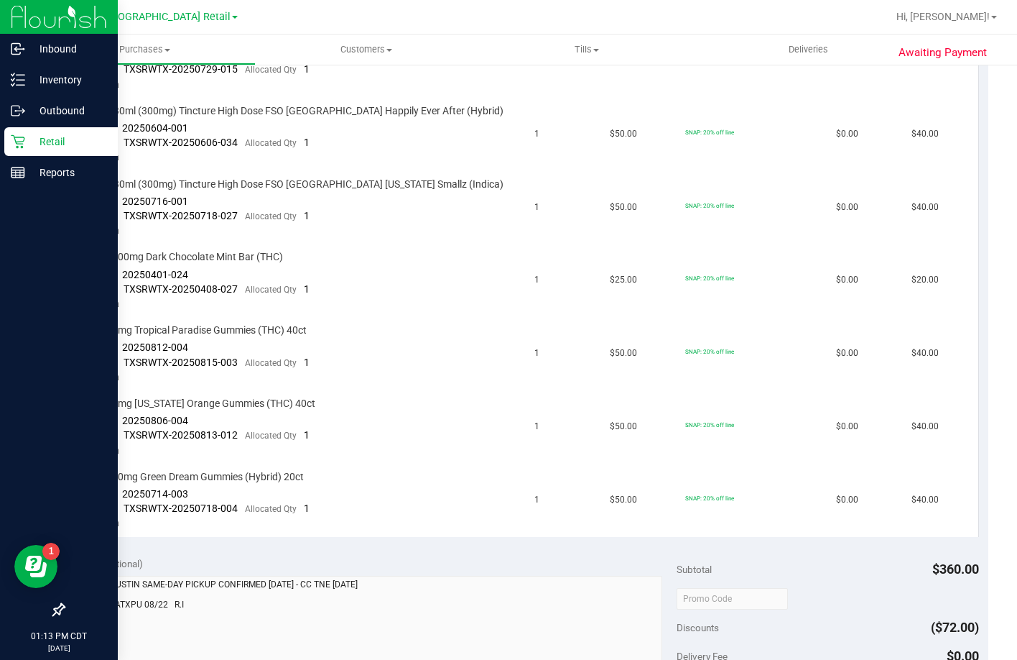
click at [25, 132] on div "Retail" at bounding box center [61, 141] width 114 height 29
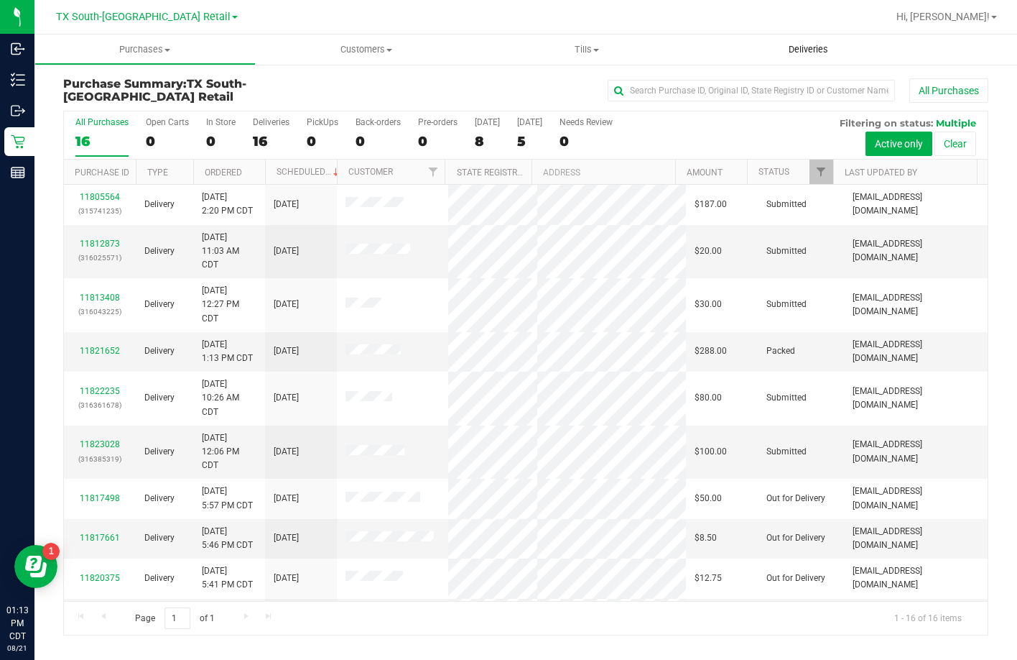
click at [772, 44] on span "Deliveries" at bounding box center [808, 49] width 78 height 13
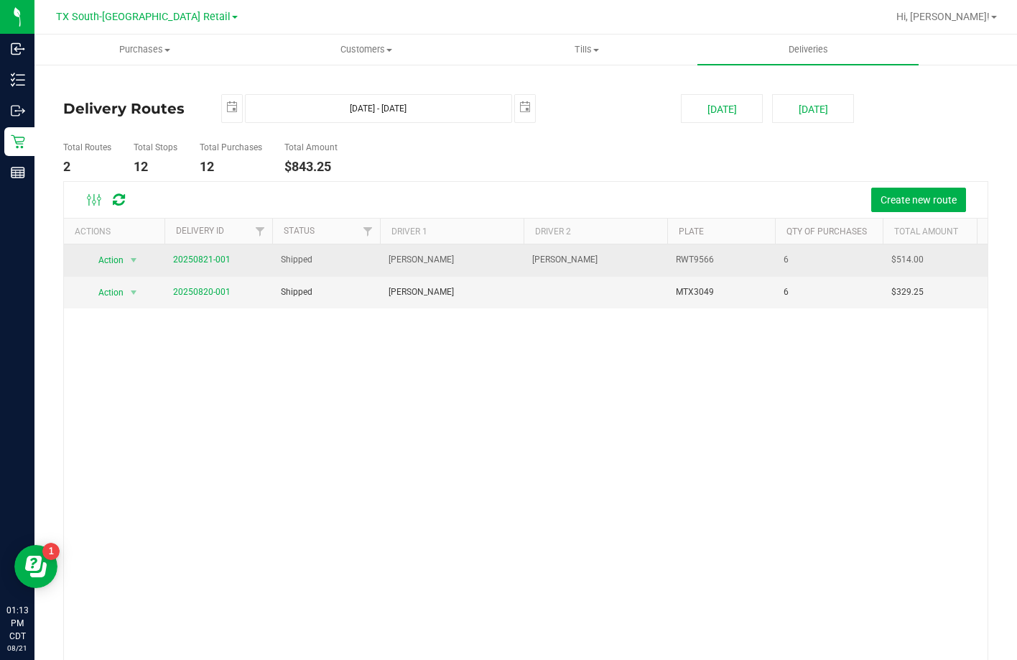
click at [217, 267] on span "20250821-001" at bounding box center [201, 260] width 57 height 14
click at [220, 254] on span "20250821-001" at bounding box center [201, 260] width 57 height 14
click at [221, 254] on link "20250821-001" at bounding box center [201, 259] width 57 height 10
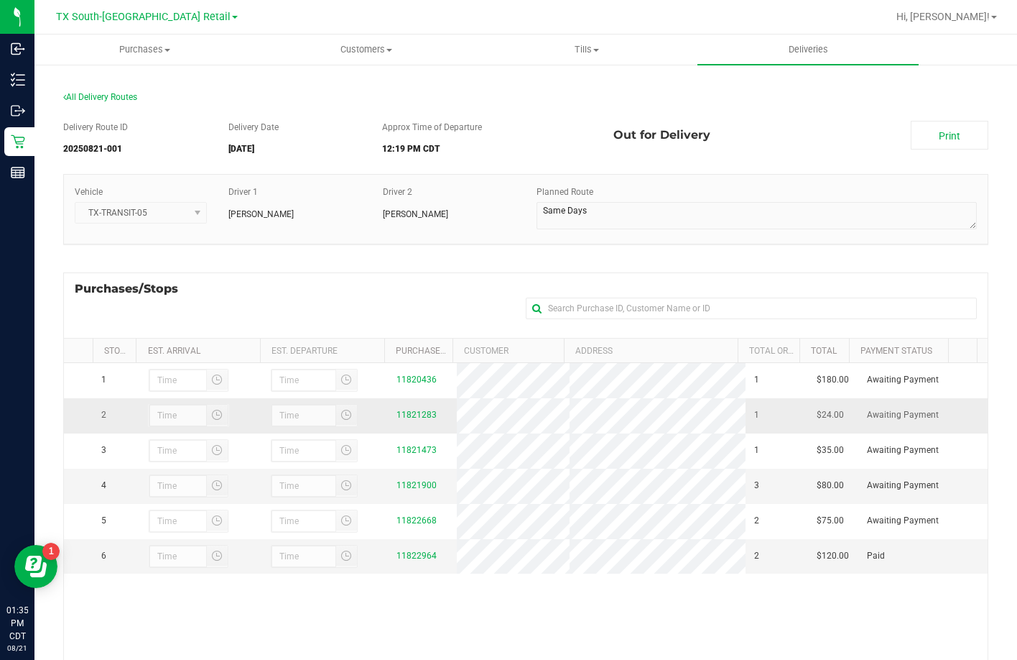
scroll to position [192, 0]
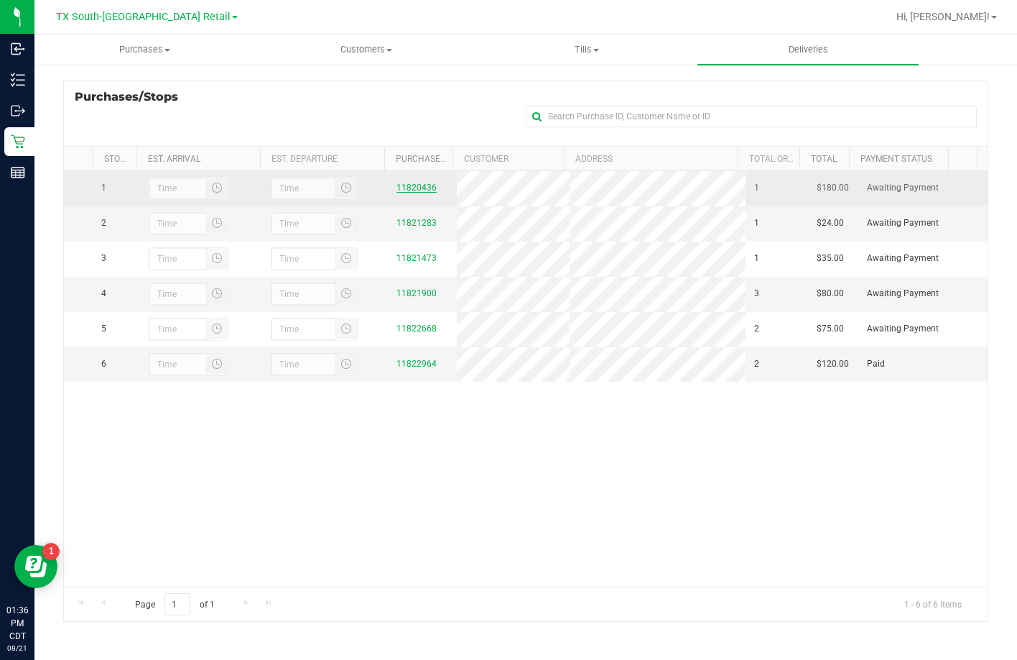
click at [399, 188] on link "11820436" at bounding box center [417, 187] width 40 height 10
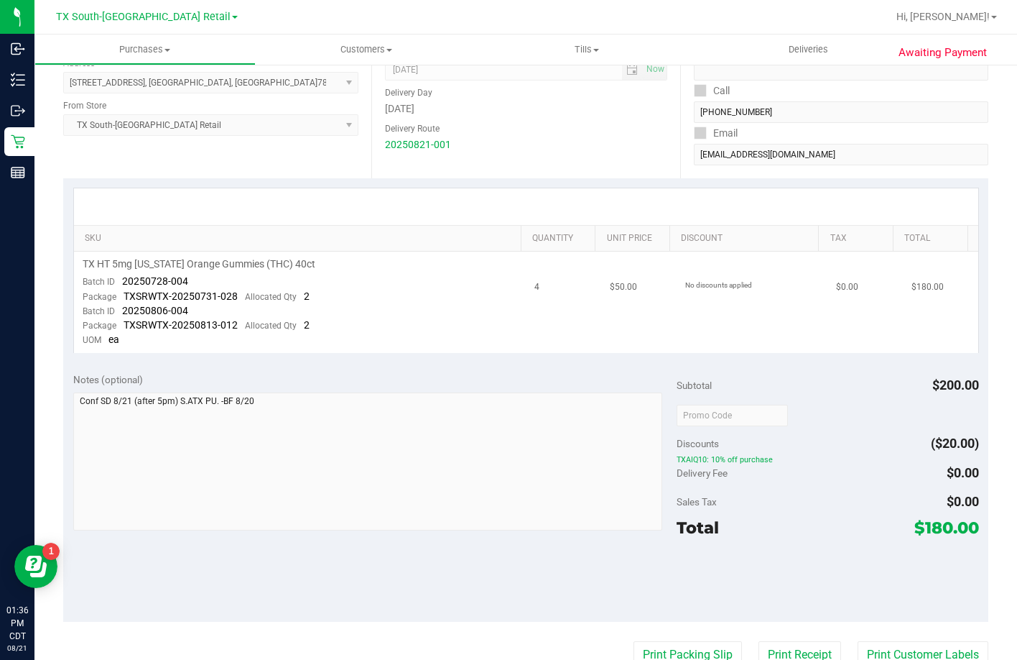
scroll to position [195, 0]
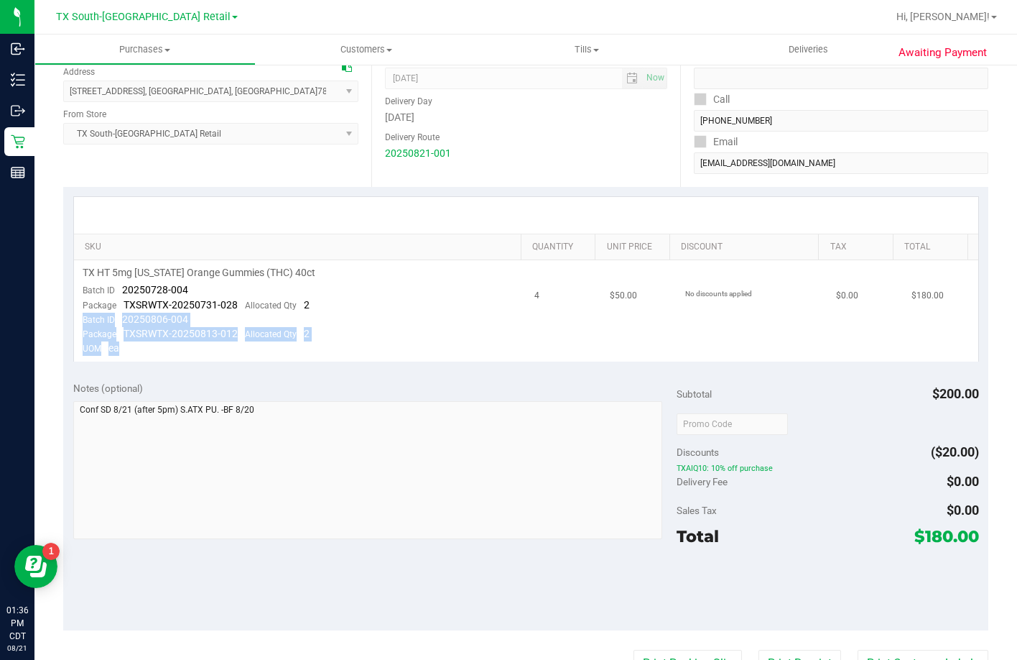
drag, startPoint x: 478, startPoint y: 348, endPoint x: 478, endPoint y: 307, distance: 41.0
click at [478, 307] on td "TX HT 5mg Texas Orange Gummies (THC) 40ct Batch ID 20250728-004 Package TXSRWTX…" at bounding box center [300, 310] width 453 height 101
click at [815, 412] on div at bounding box center [828, 423] width 302 height 26
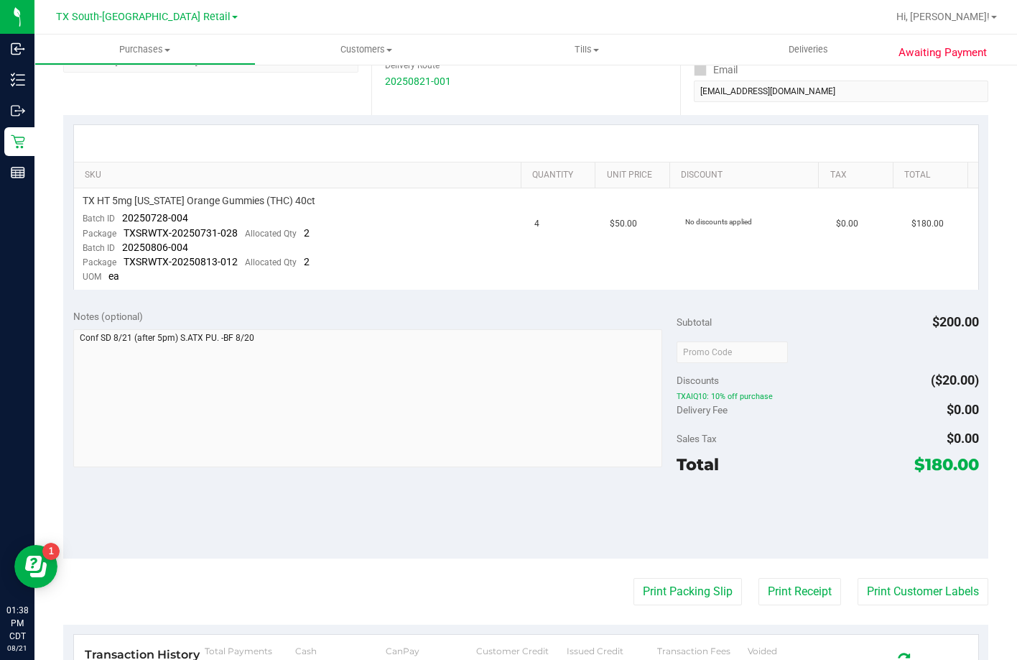
scroll to position [0, 0]
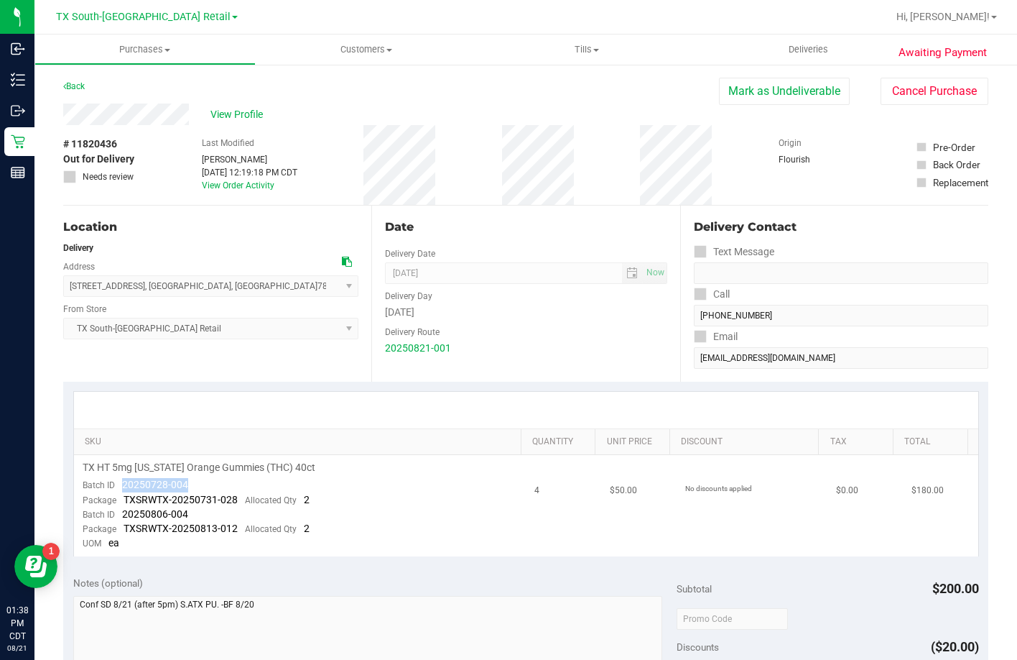
drag, startPoint x: 203, startPoint y: 484, endPoint x: 124, endPoint y: 486, distance: 78.3
click at [124, 486] on td "TX HT 5mg Texas Orange Gummies (THC) 40ct Batch ID 20250728-004 Package TXSRWTX…" at bounding box center [300, 505] width 453 height 101
drag, startPoint x: 195, startPoint y: 509, endPoint x: 122, endPoint y: 511, distance: 73.3
click at [122, 511] on td "TX HT 5mg Texas Orange Gummies (THC) 40ct Batch ID 20250728-004 Package TXSRWTX…" at bounding box center [300, 505] width 453 height 101
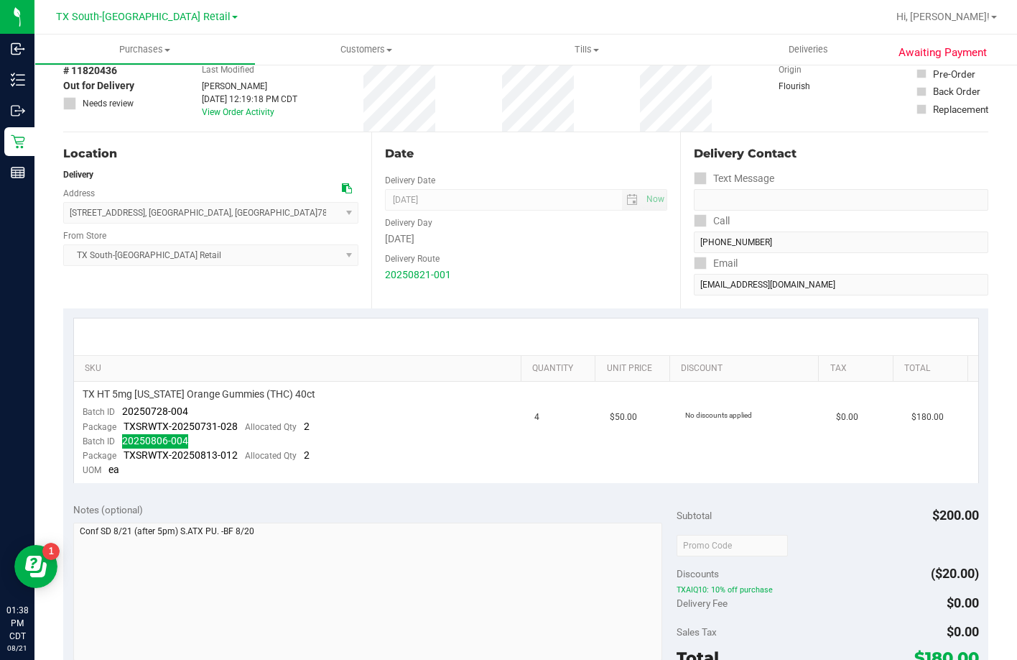
scroll to position [144, 0]
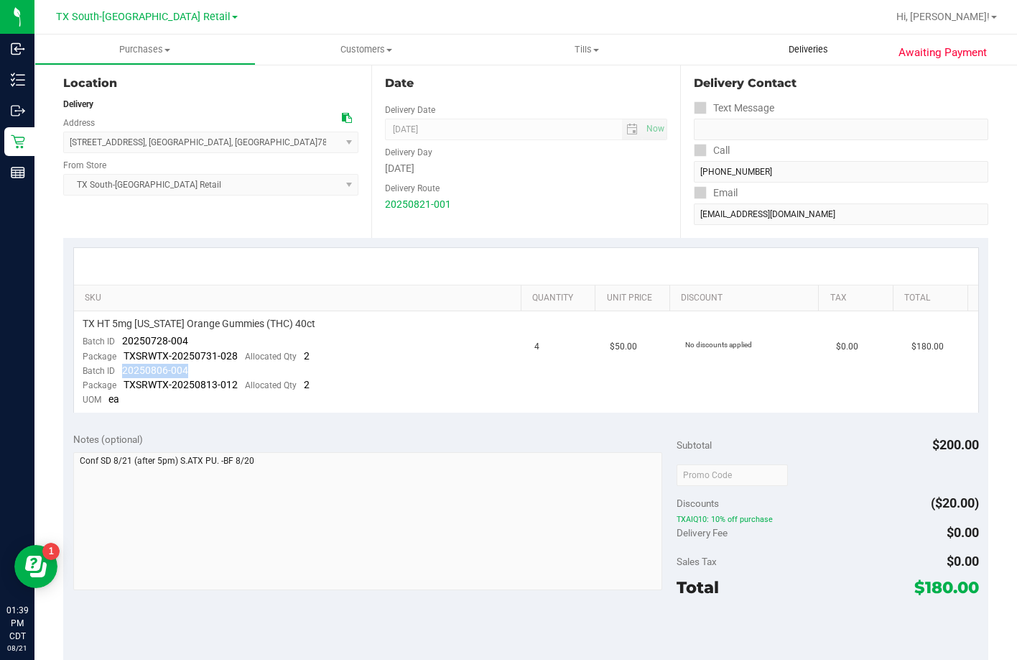
click at [756, 50] on uib-tab-heading "Deliveries" at bounding box center [808, 49] width 221 height 30
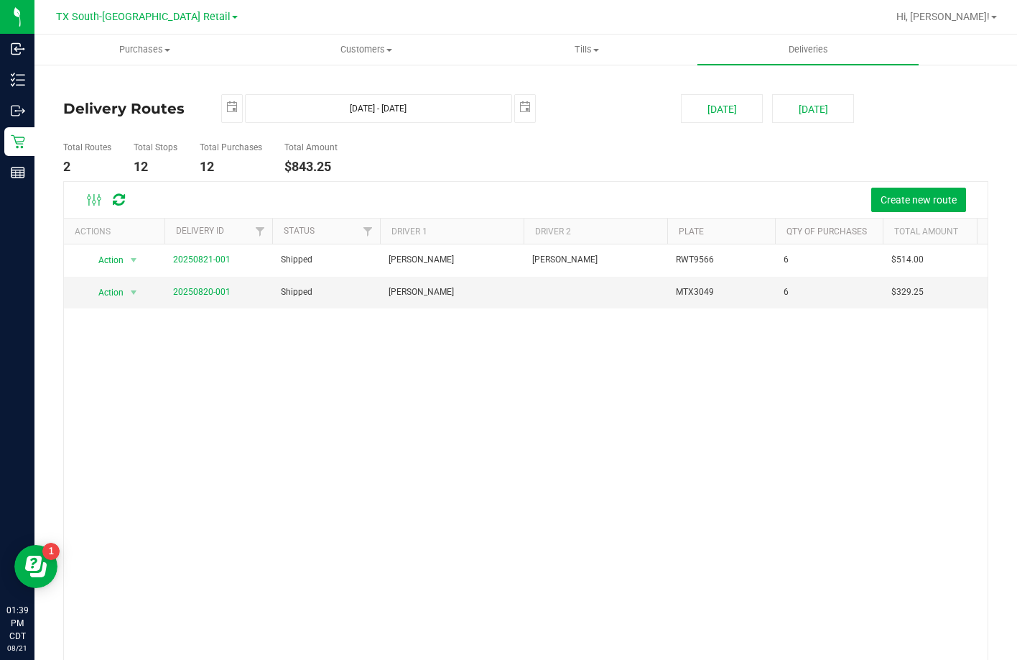
click at [216, 262] on link "20250821-001" at bounding box center [201, 259] width 57 height 10
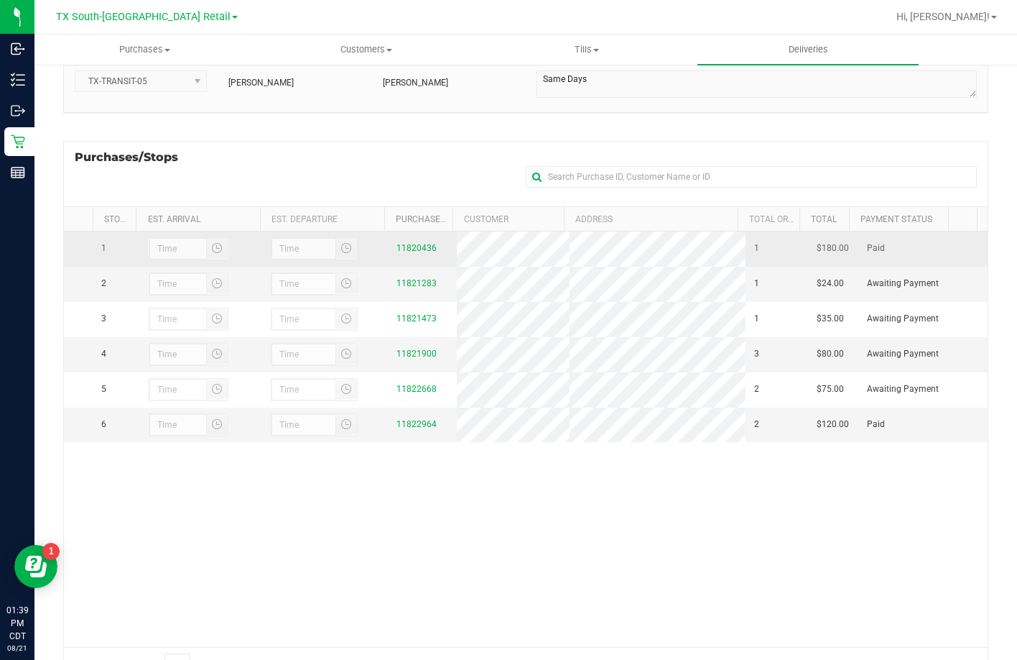
scroll to position [144, 0]
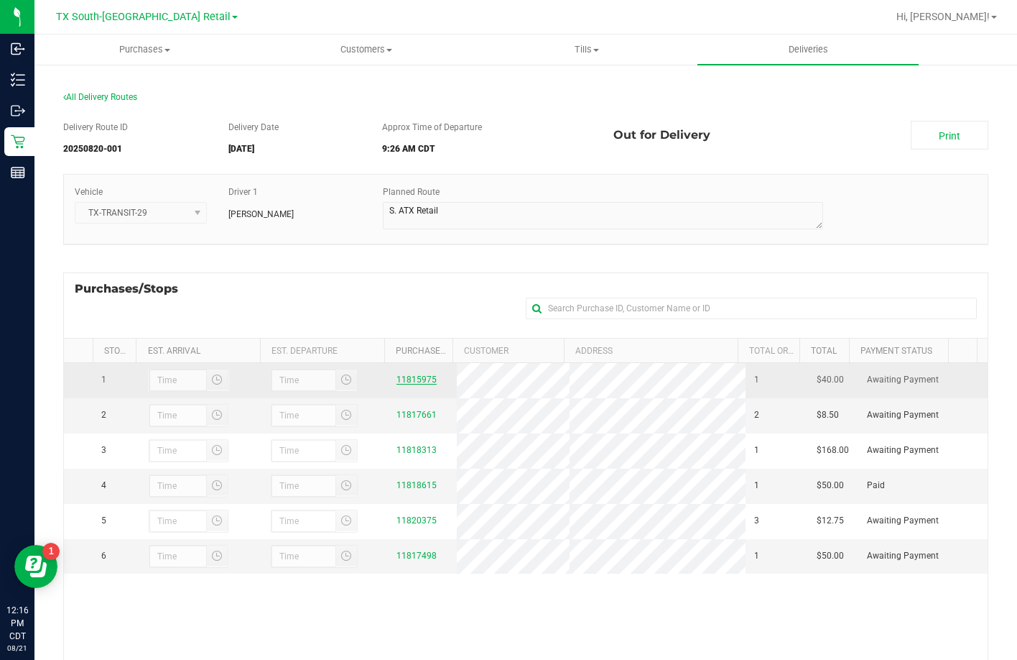
click at [405, 379] on link "11815975" at bounding box center [417, 379] width 40 height 10
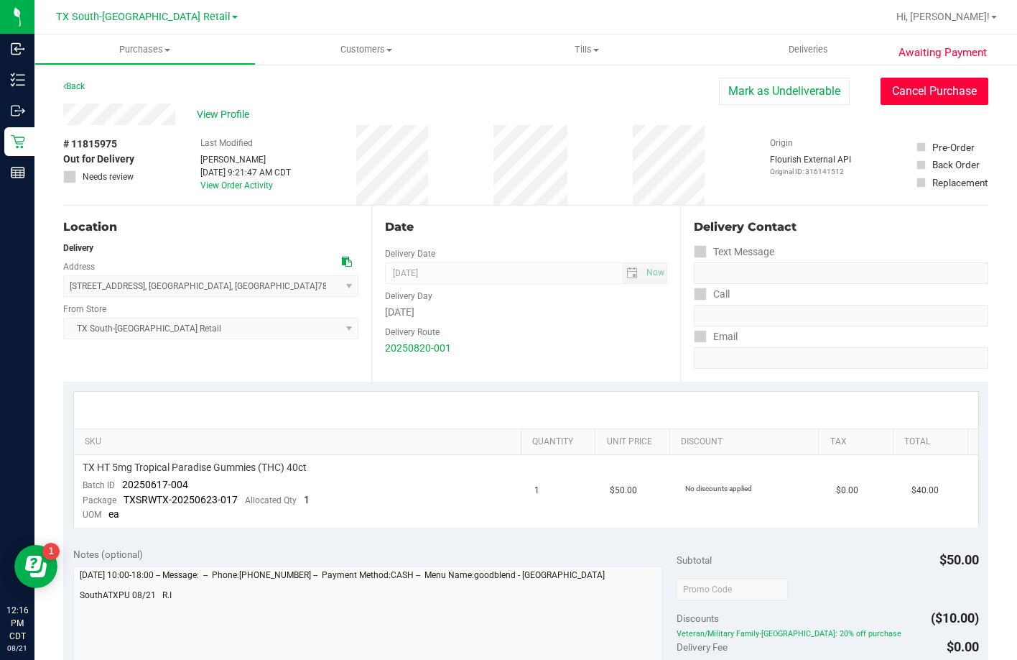
click at [885, 91] on button "Cancel Purchase" at bounding box center [935, 91] width 108 height 27
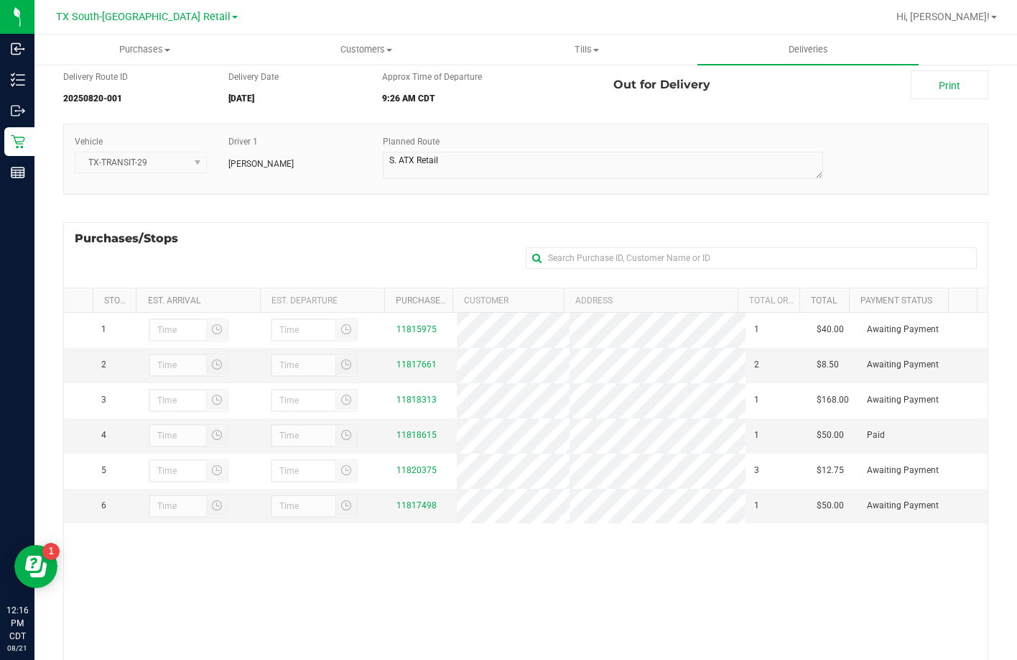
scroll to position [72, 0]
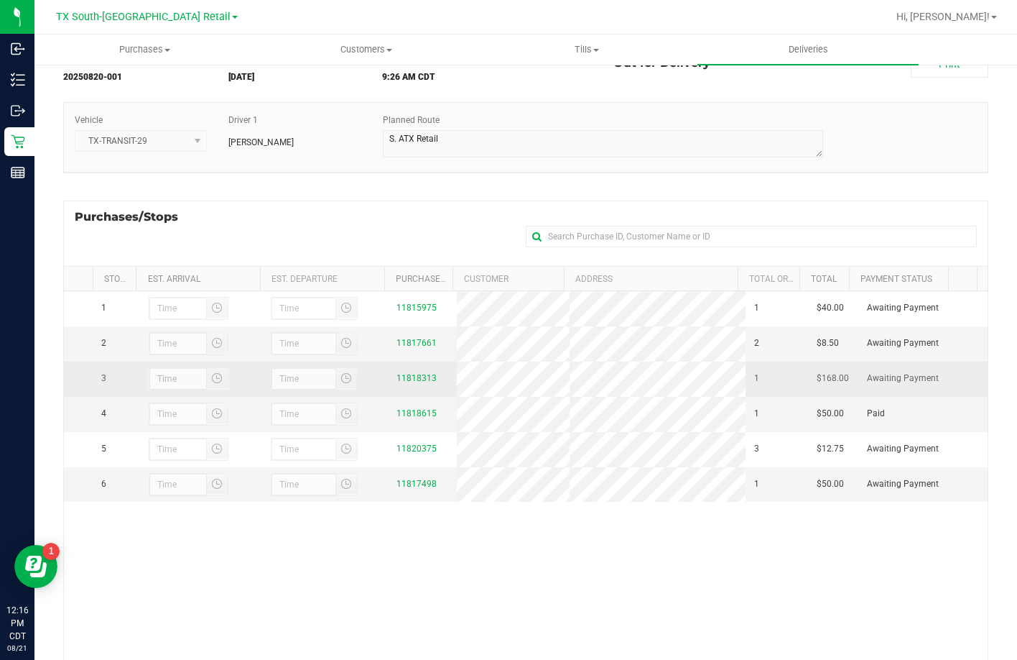
click at [403, 377] on div "11818313" at bounding box center [423, 378] width 52 height 14
click at [407, 383] on link "11818313" at bounding box center [417, 378] width 40 height 10
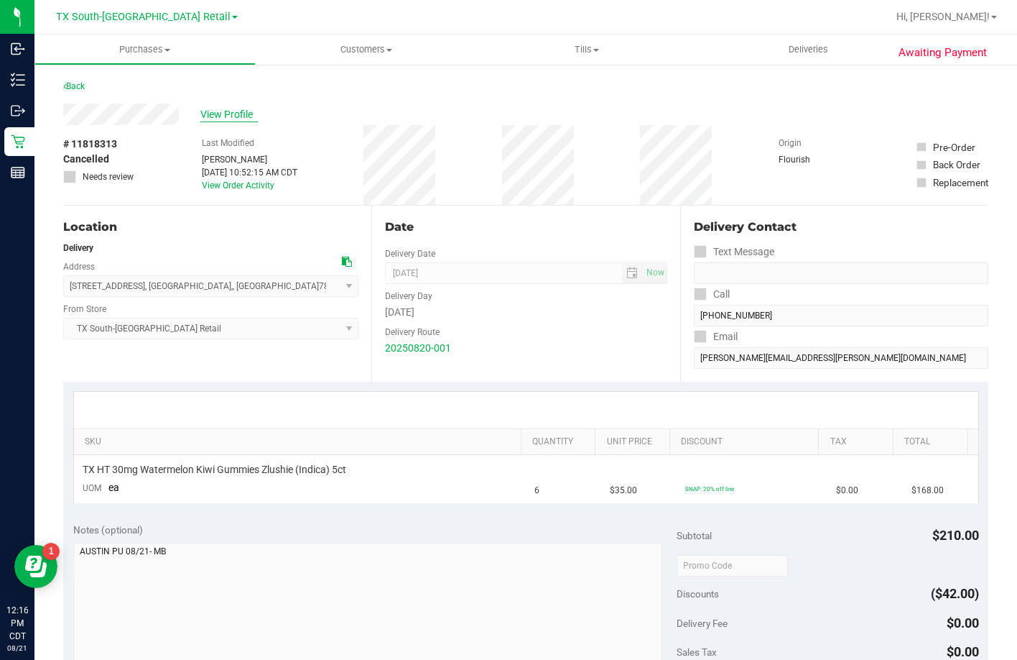
click at [214, 111] on span "View Profile" at bounding box center [228, 114] width 57 height 15
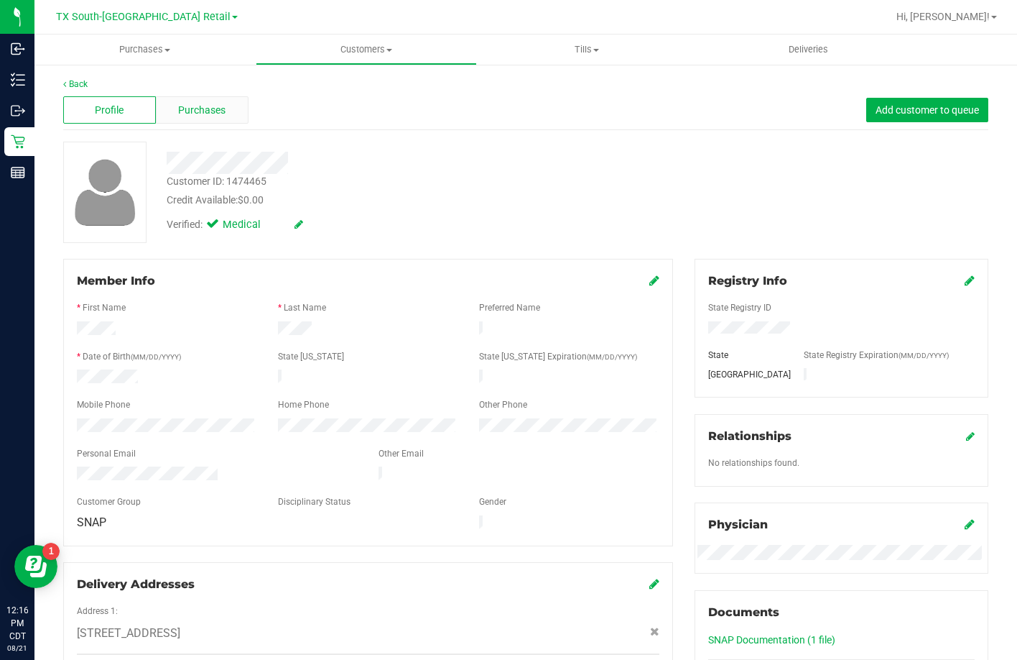
click at [213, 119] on div "Purchases" at bounding box center [202, 109] width 93 height 27
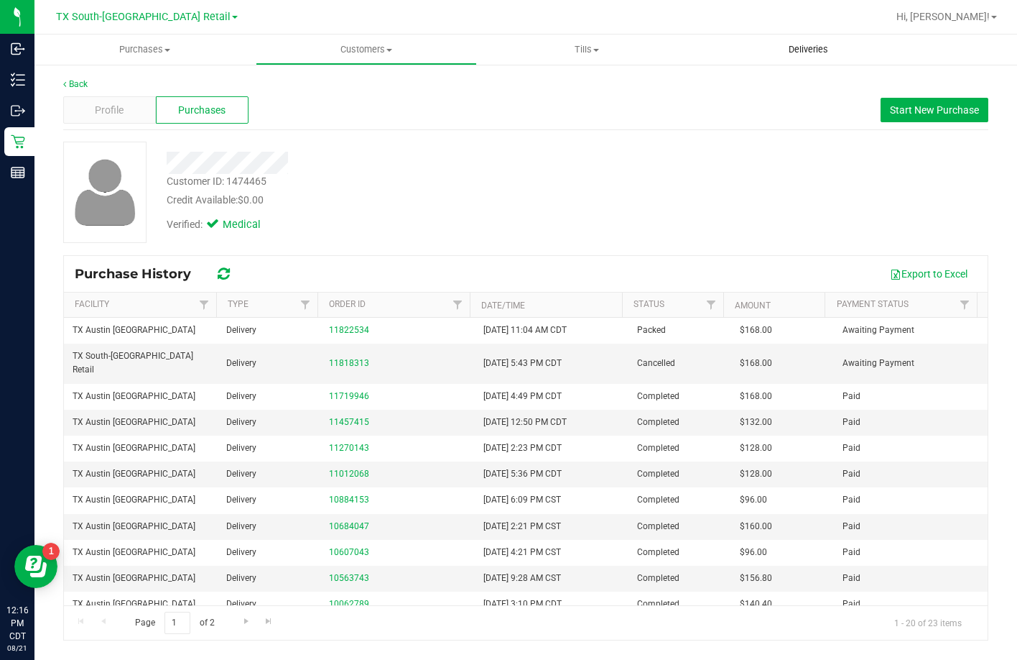
click at [785, 47] on span "Deliveries" at bounding box center [808, 49] width 78 height 13
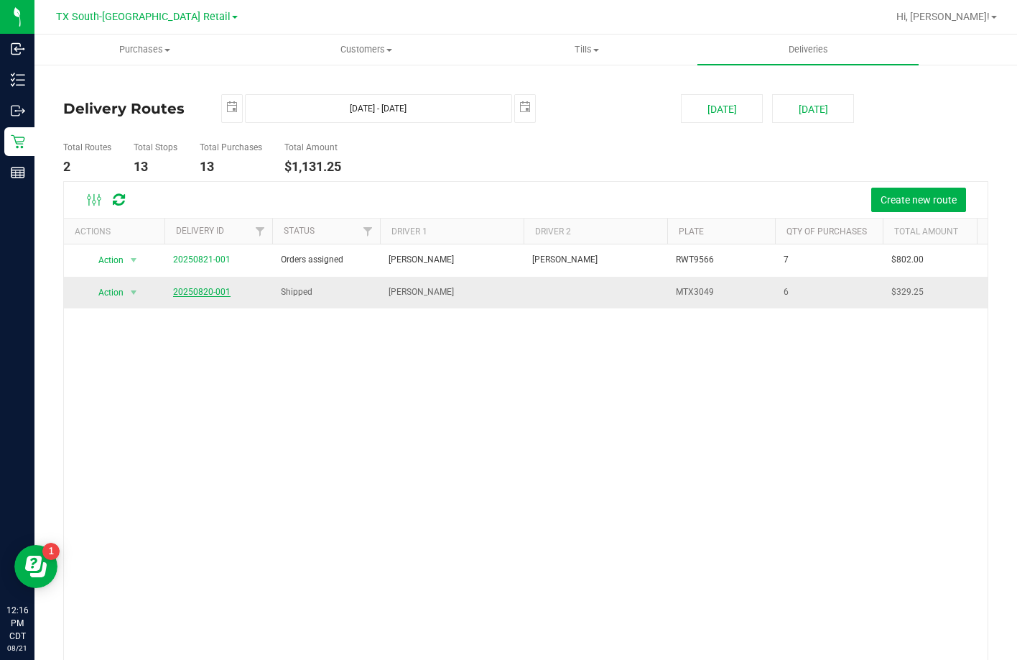
click at [221, 290] on link "20250820-001" at bounding box center [201, 292] width 57 height 10
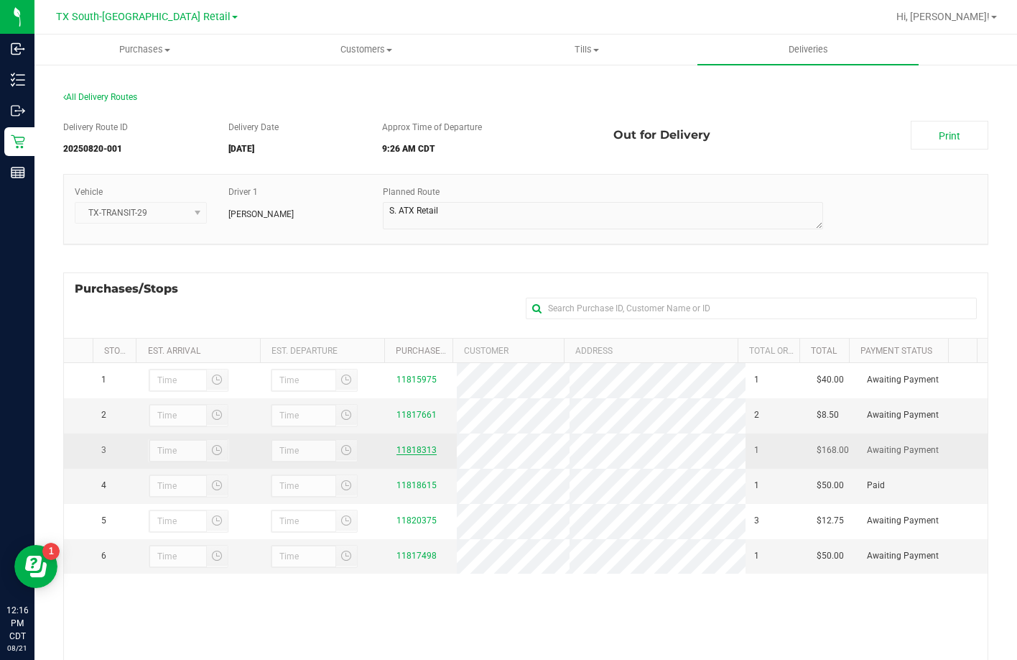
click at [408, 451] on link "11818313" at bounding box center [417, 450] width 40 height 10
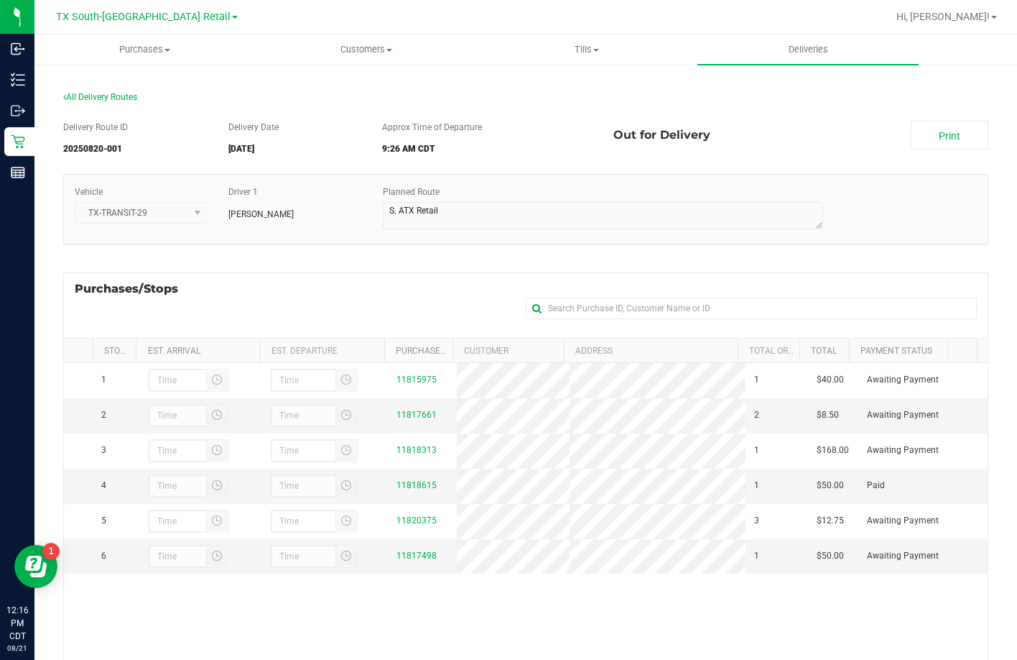
click at [292, 272] on div "Purchases/Stops + Add Purchase" at bounding box center [525, 304] width 925 height 65
click at [244, 259] on div "Delivery Route ID 20250820-001 Delivery Date 08/21/2025 Approx Time of Departur…" at bounding box center [525, 467] width 925 height 714
click at [415, 254] on div "Vehicle TX-TRANSIT-29 Driver 1 Reiji Iwaku Planned Route" at bounding box center [525, 216] width 925 height 85
click at [769, 67] on div "All Delivery Routes Delivery Route ID 20250820-001 Delivery Date 08/21/2025 App…" at bounding box center [525, 457] width 983 height 788
click at [767, 51] on uib-tab-heading "Deliveries" at bounding box center [808, 49] width 221 height 30
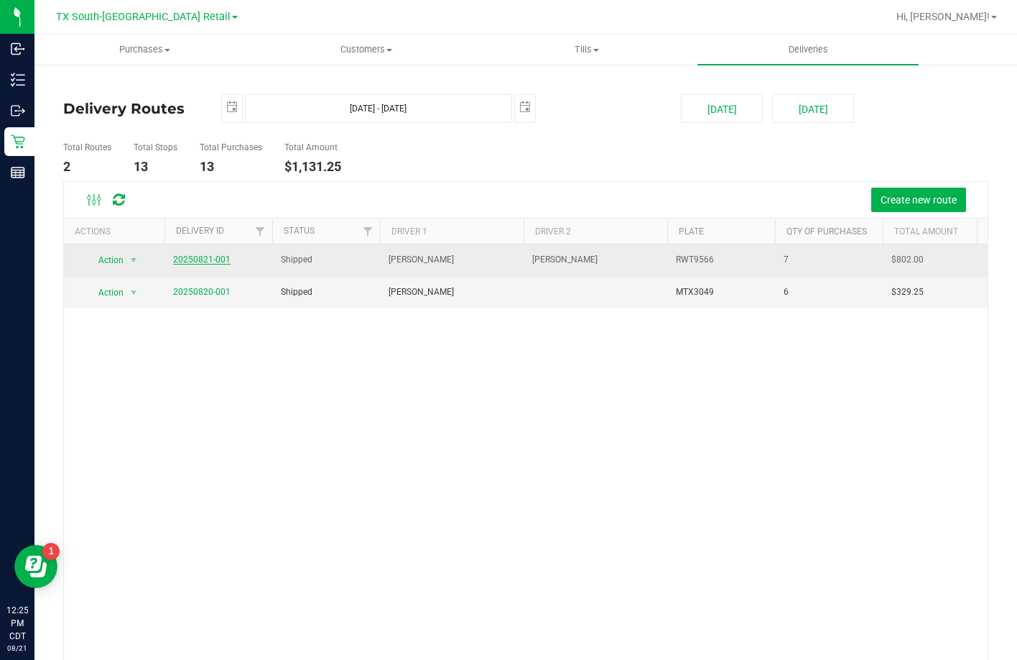
click at [213, 263] on link "20250821-001" at bounding box center [201, 259] width 57 height 10
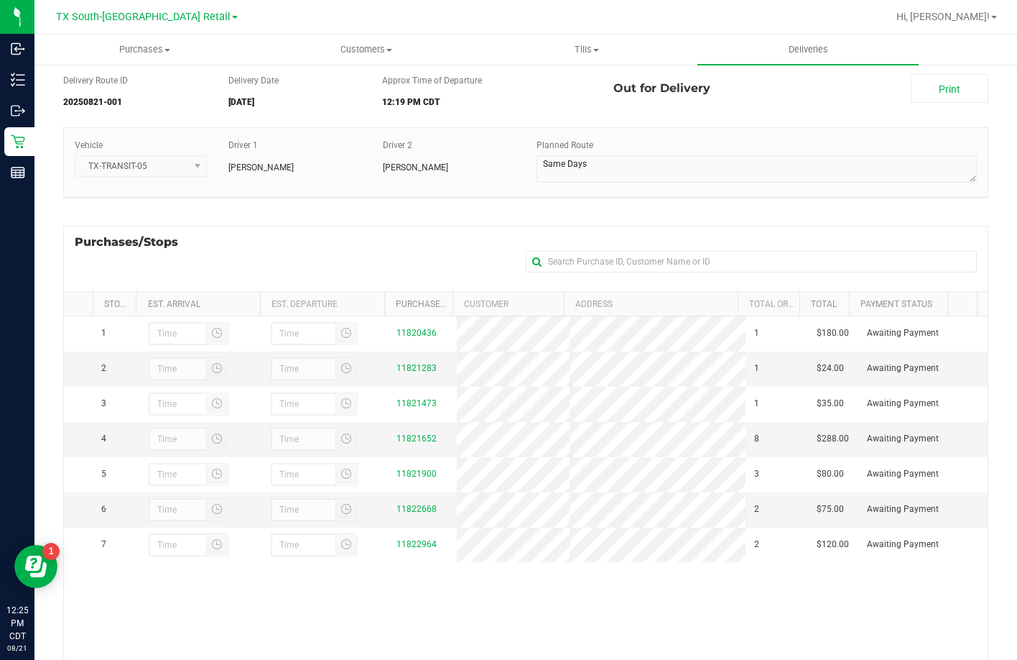
scroll to position [72, 0]
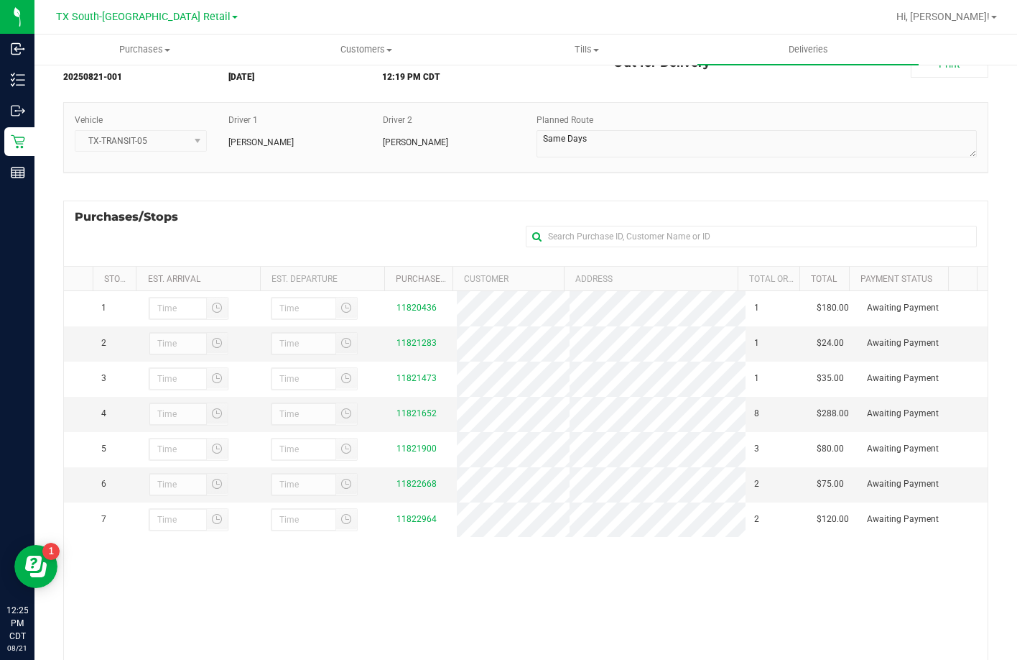
click at [640, 187] on div "Delivery Route ID 20250821-001 Delivery Date 08/21/2025 Approx Time of Departur…" at bounding box center [525, 395] width 925 height 714
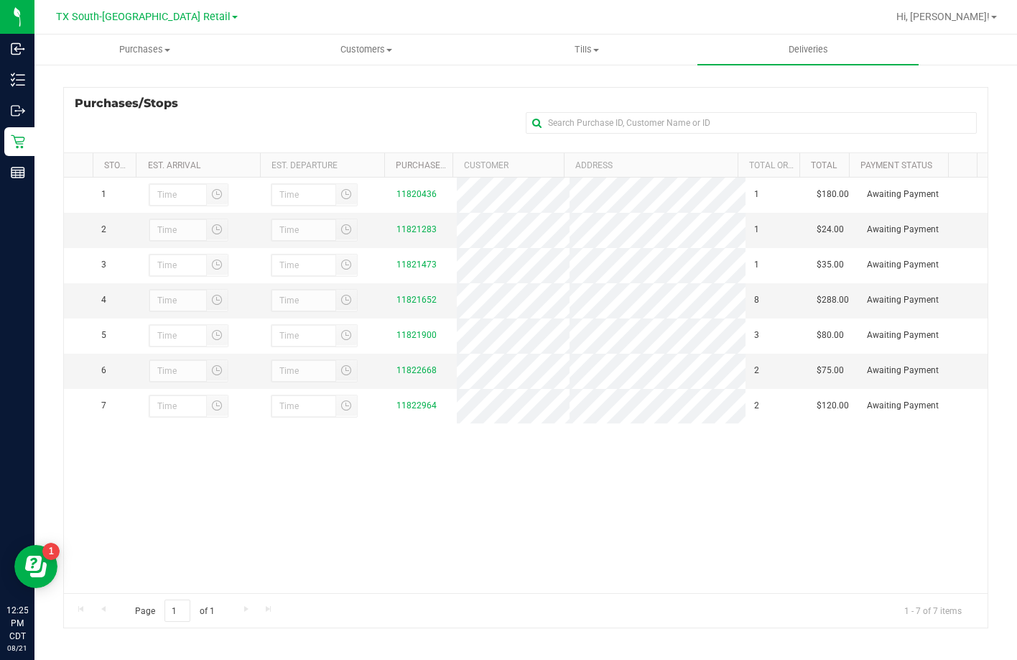
scroll to position [192, 0]
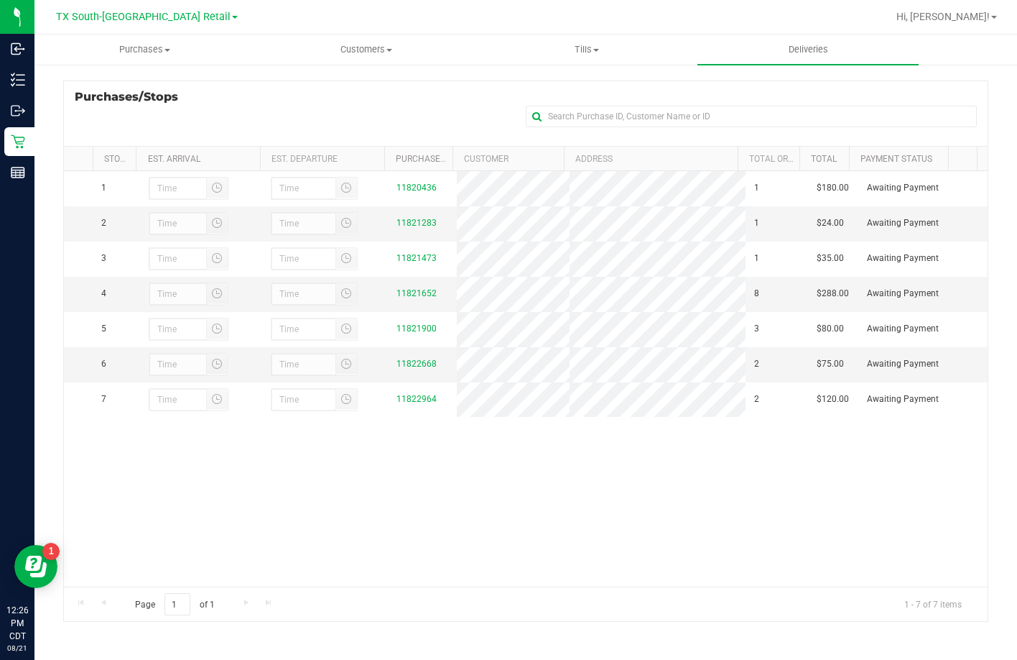
click at [220, 470] on div "1 11820436 1 $180.00 Awaiting Payment 2 11821283 1 $24.00 Awaiting Payment 3 1 …" at bounding box center [526, 378] width 924 height 415
click at [790, 57] on uib-tab-heading "Deliveries" at bounding box center [808, 49] width 221 height 30
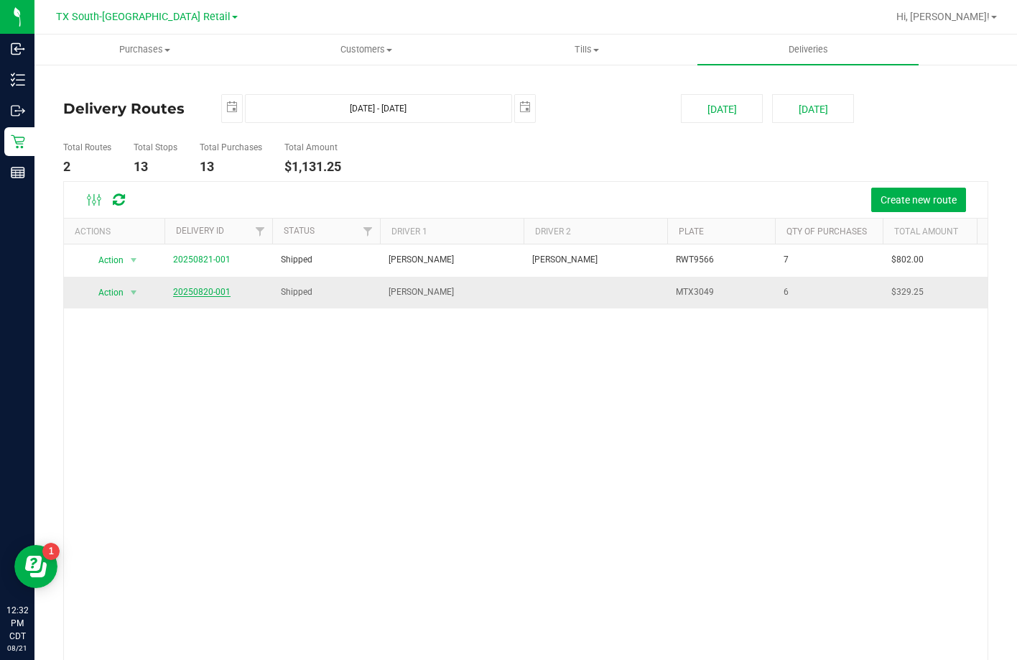
click at [214, 294] on link "20250820-001" at bounding box center [201, 292] width 57 height 10
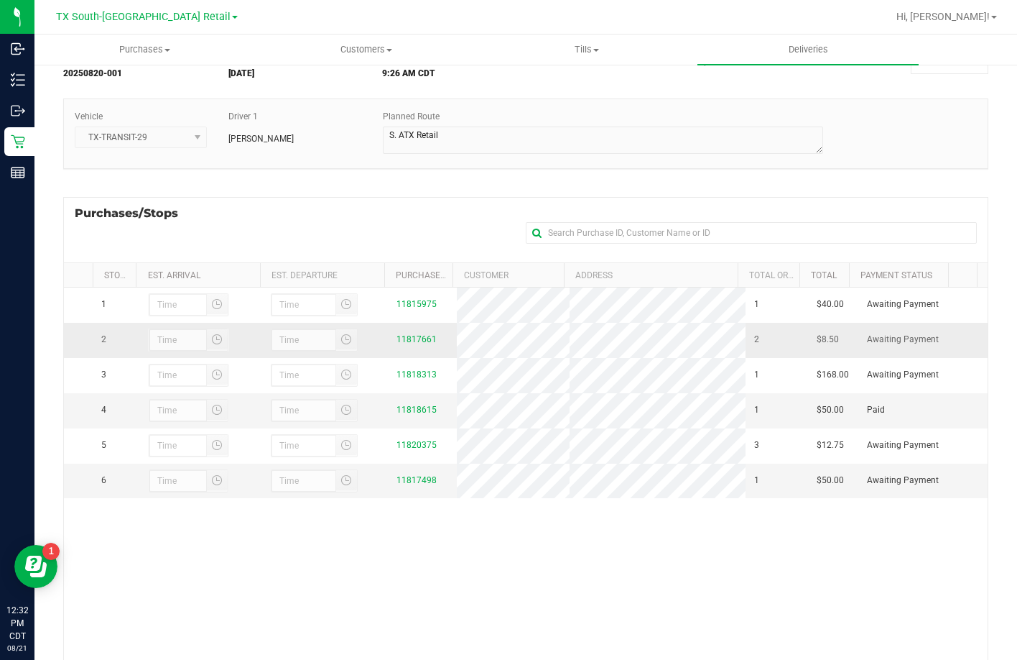
scroll to position [144, 0]
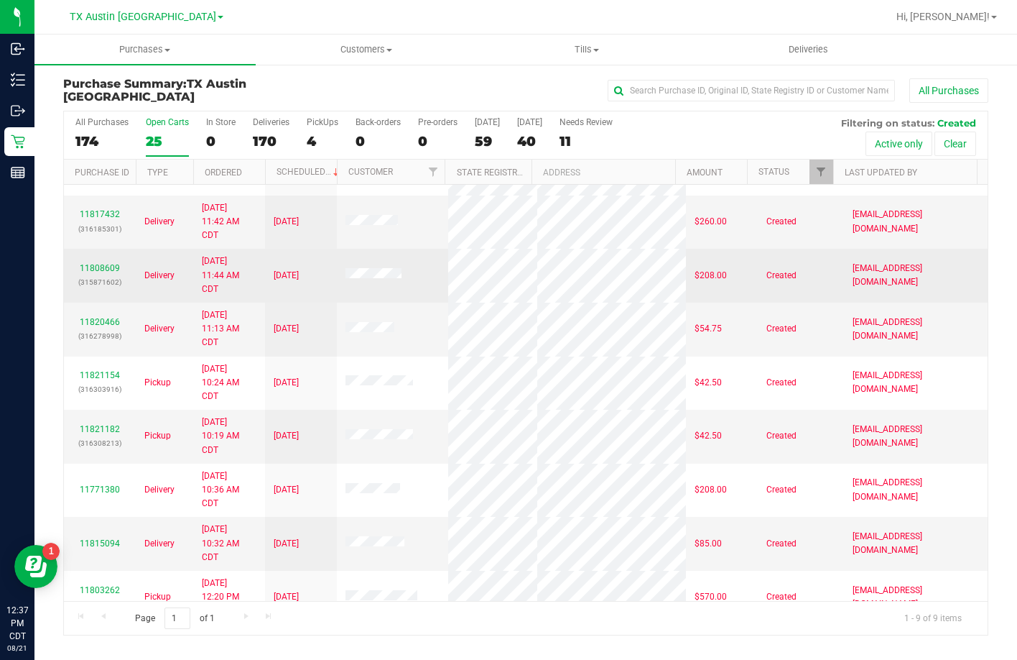
scroll to position [66, 0]
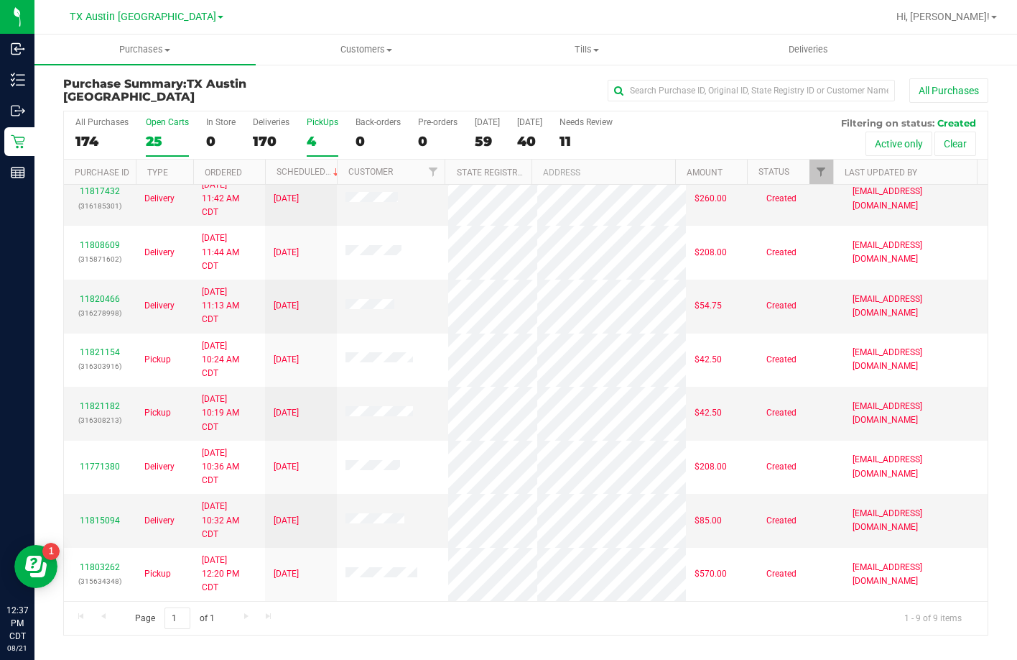
click at [320, 136] on div "4" at bounding box center [323, 141] width 32 height 17
click at [0, 0] on input "PickUps 4" at bounding box center [0, 0] width 0 height 0
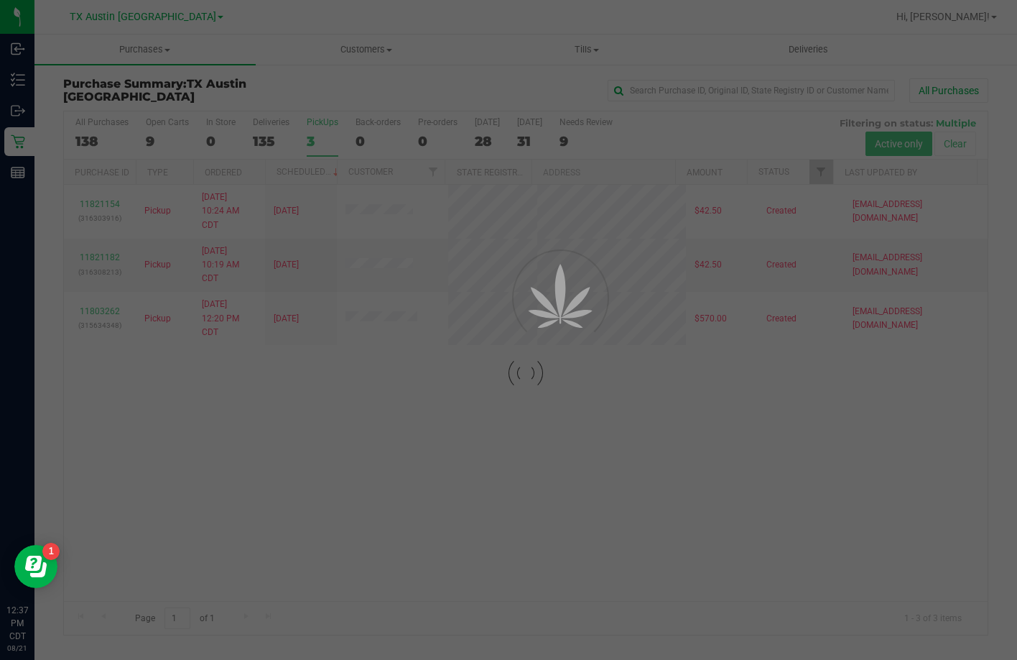
scroll to position [0, 0]
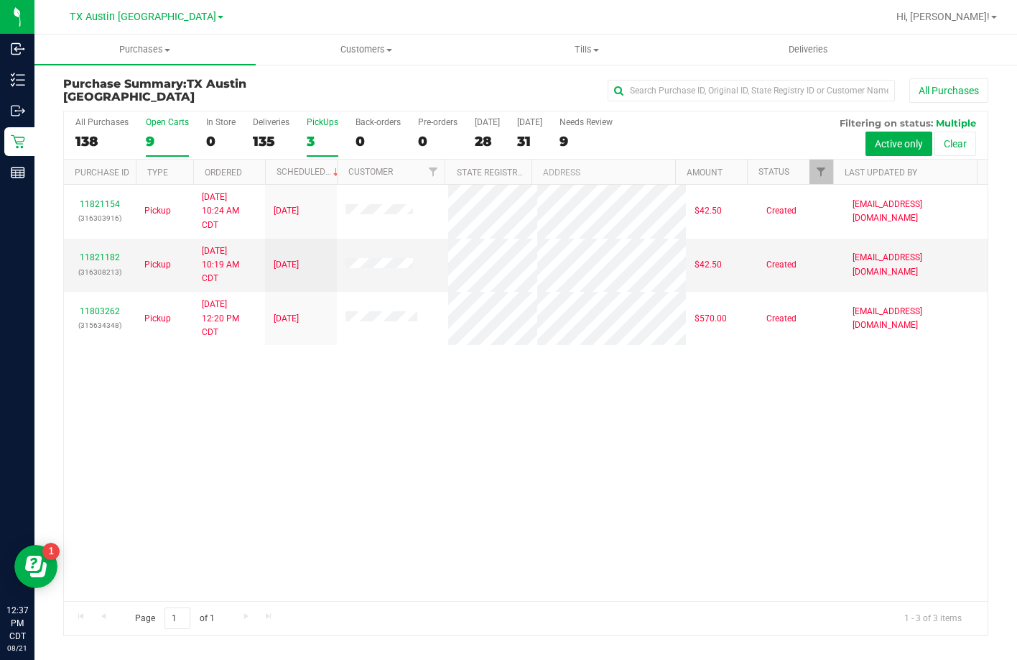
click at [160, 139] on div "9" at bounding box center [167, 141] width 43 height 17
click at [0, 0] on input "Open Carts 9" at bounding box center [0, 0] width 0 height 0
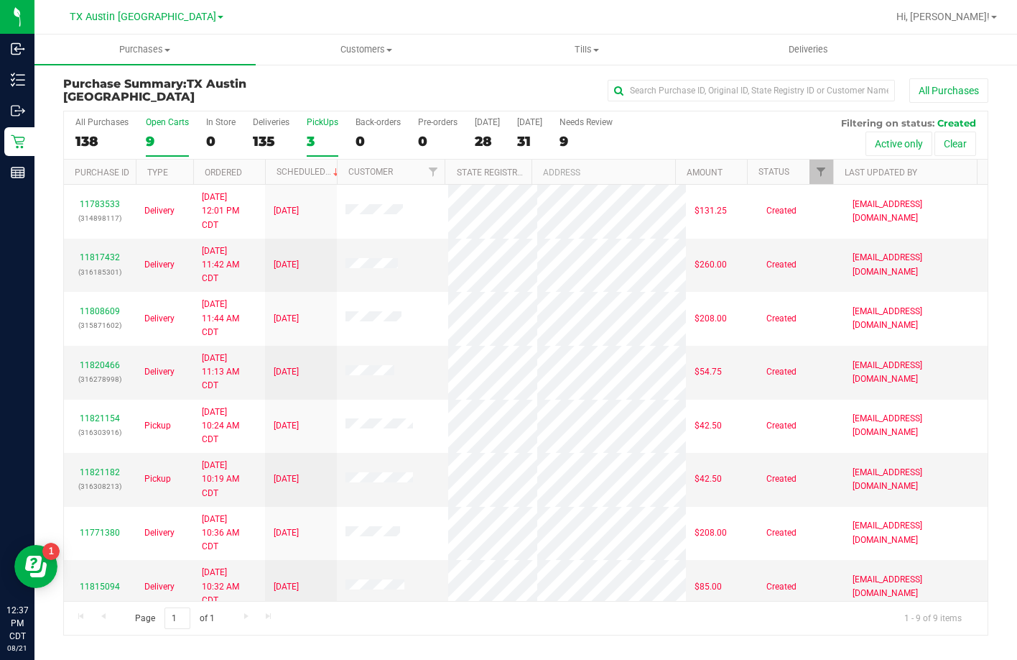
click at [307, 134] on div "3" at bounding box center [323, 141] width 32 height 17
click at [0, 0] on input "PickUps 3" at bounding box center [0, 0] width 0 height 0
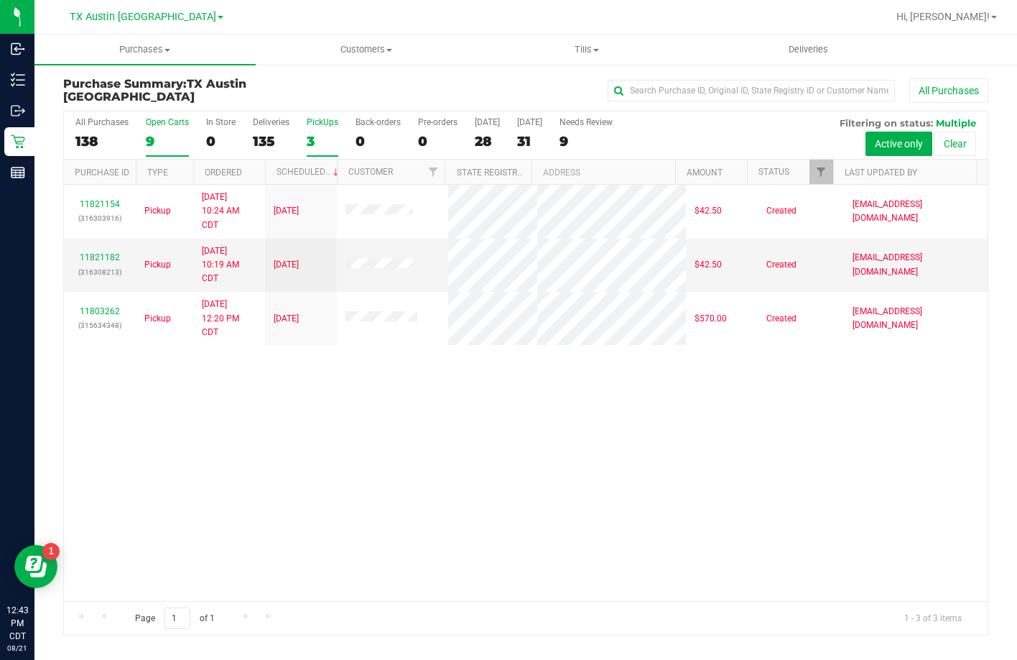
click at [171, 142] on div "9" at bounding box center [167, 141] width 43 height 17
click at [0, 0] on input "Open Carts 9" at bounding box center [0, 0] width 0 height 0
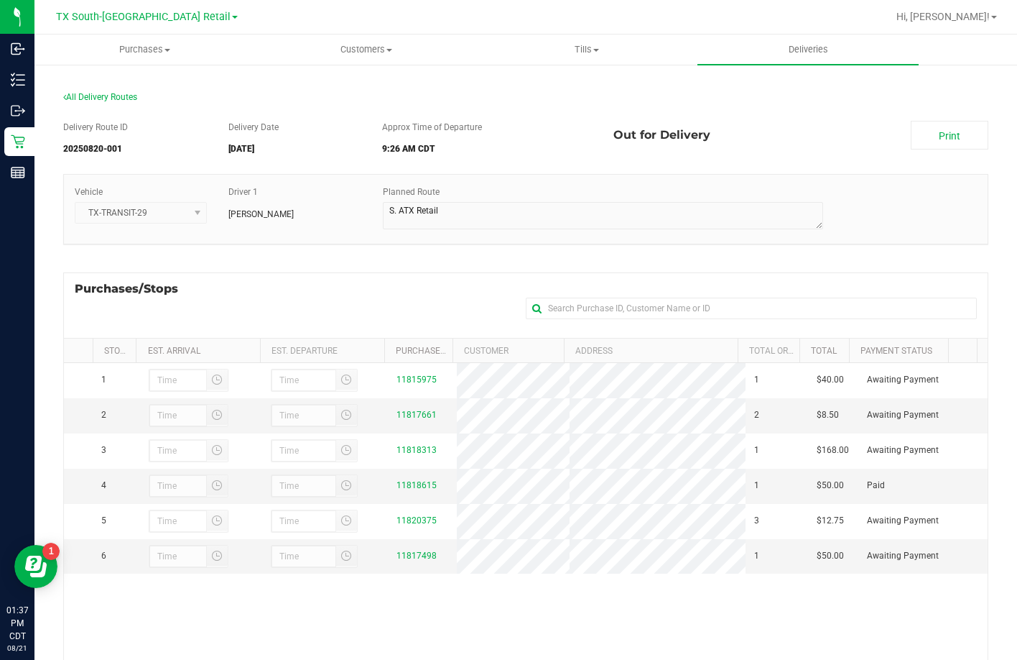
scroll to position [144, 0]
